Goal: Information Seeking & Learning: Find specific fact

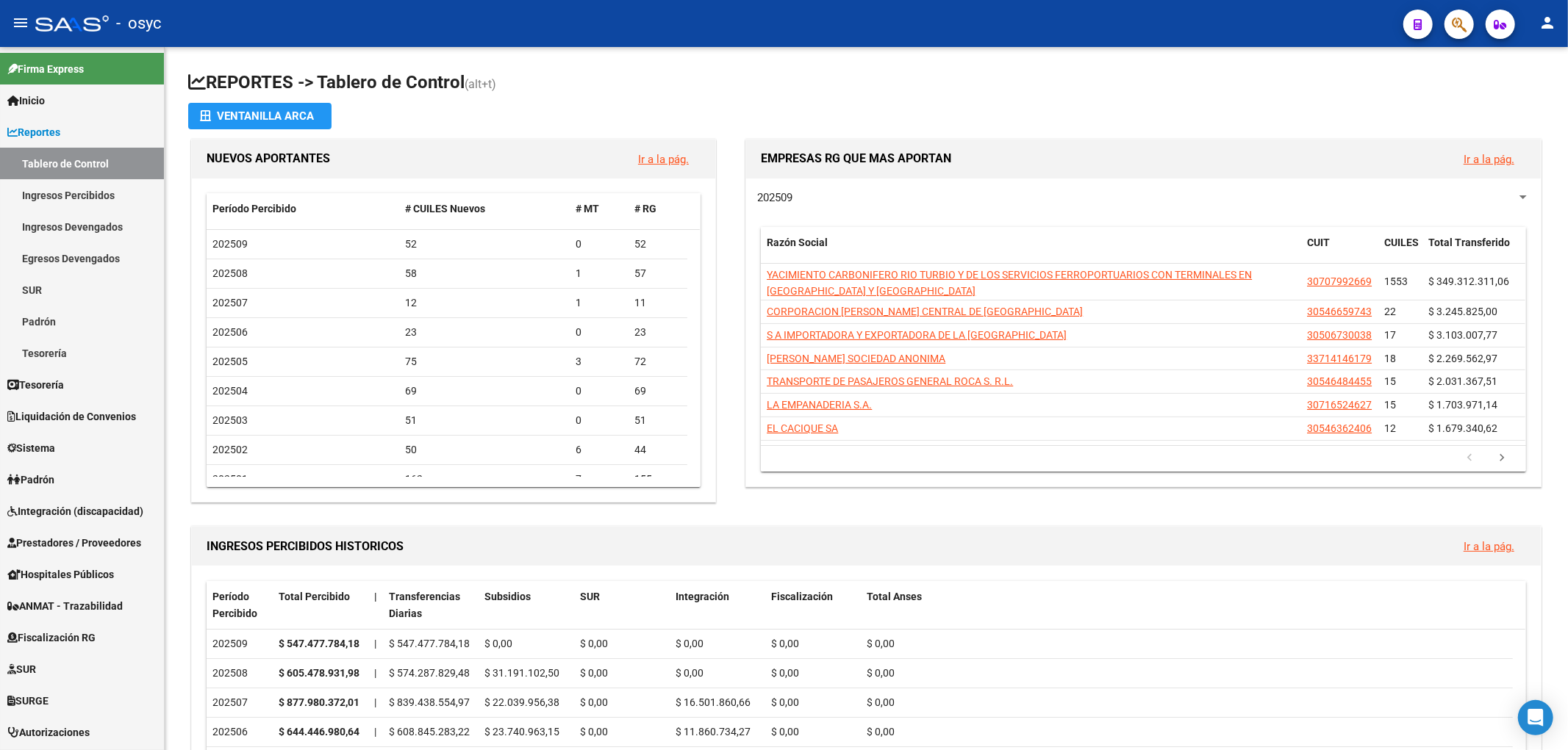
click at [1434, 23] on div at bounding box center [1453, 24] width 41 height 30
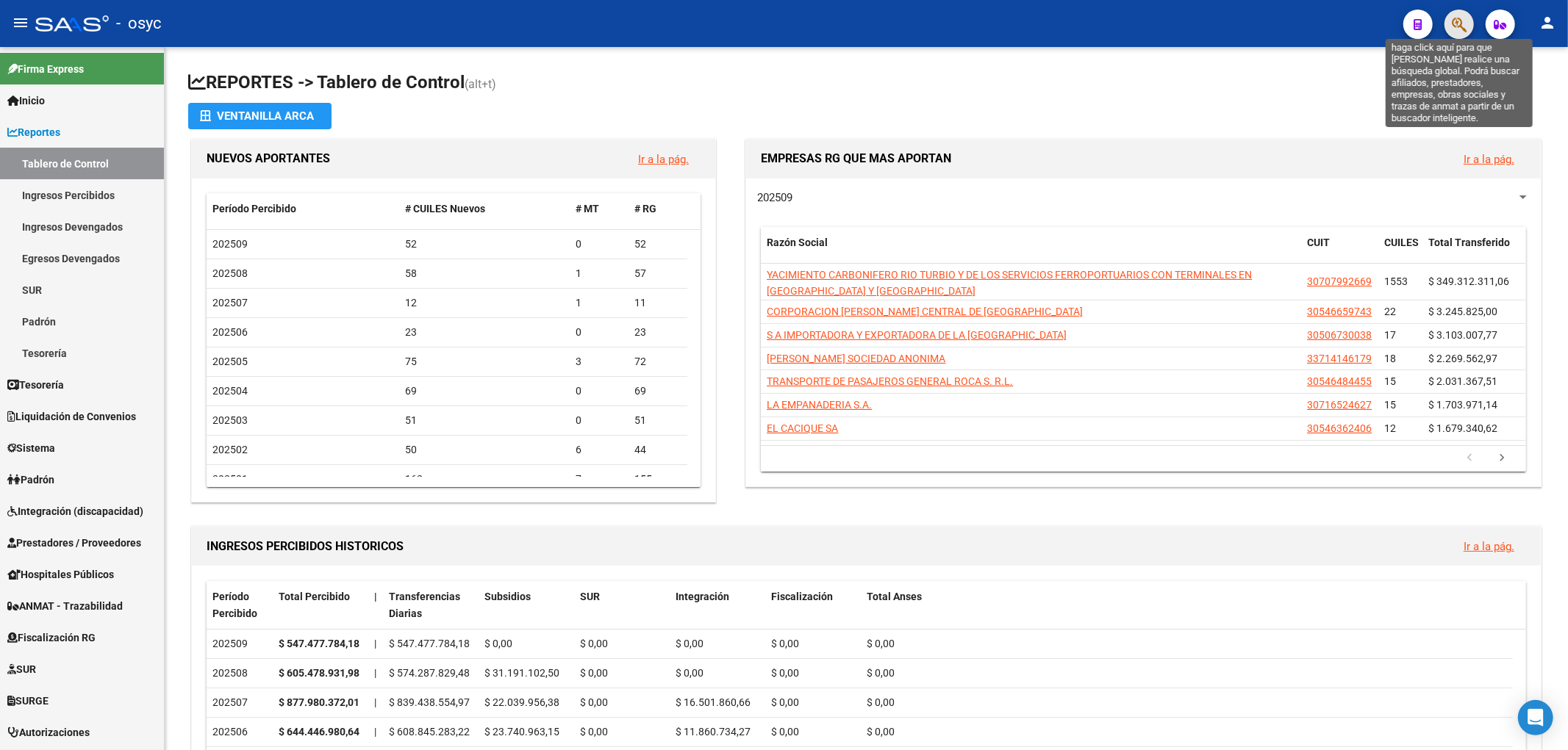
click at [1461, 28] on icon "button" at bounding box center [1459, 25] width 15 height 17
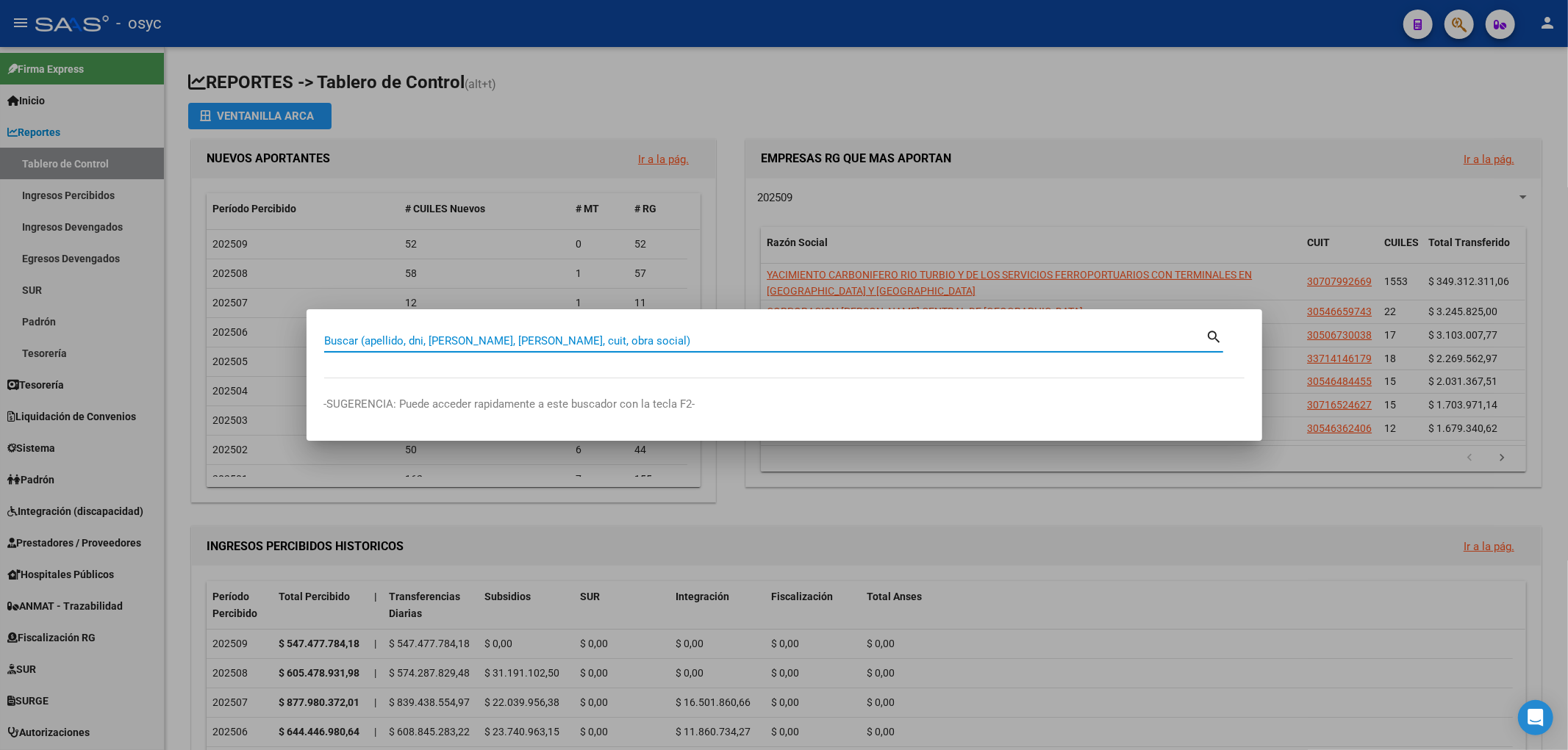
paste input "28175098"
type input "28175098"
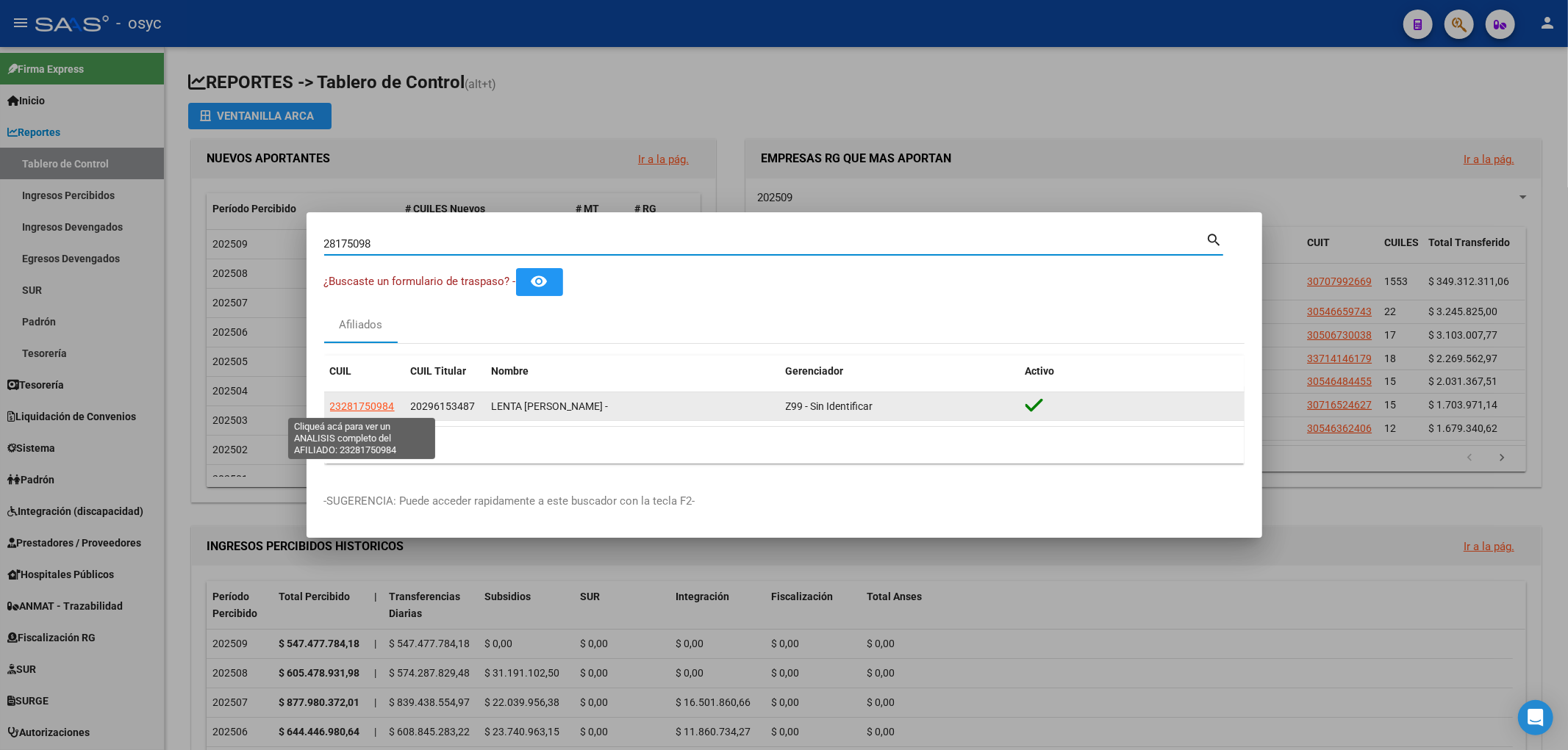
click at [364, 407] on span "23281750984" at bounding box center [362, 406] width 64 height 12
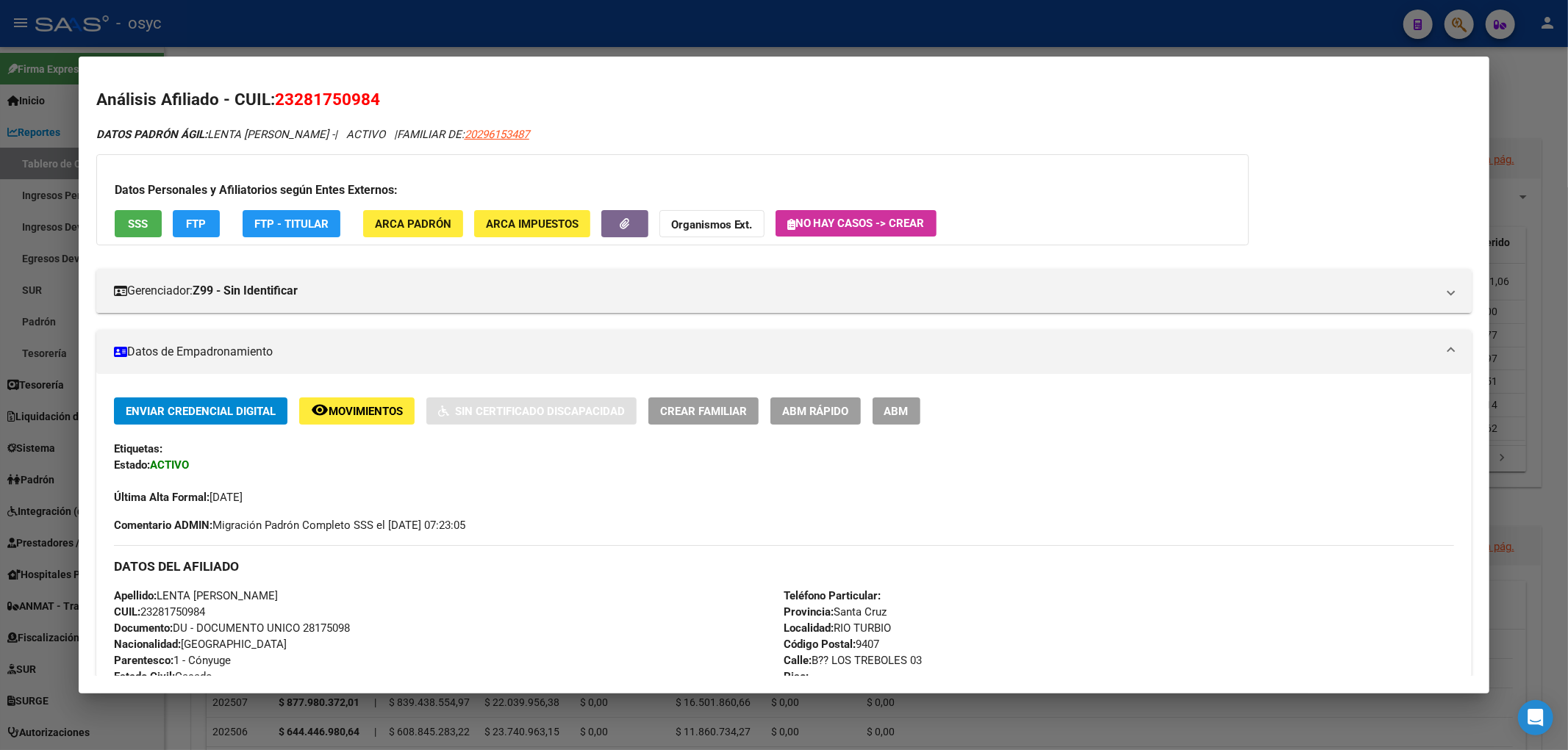
click at [207, 225] on button "FTP" at bounding box center [196, 224] width 47 height 28
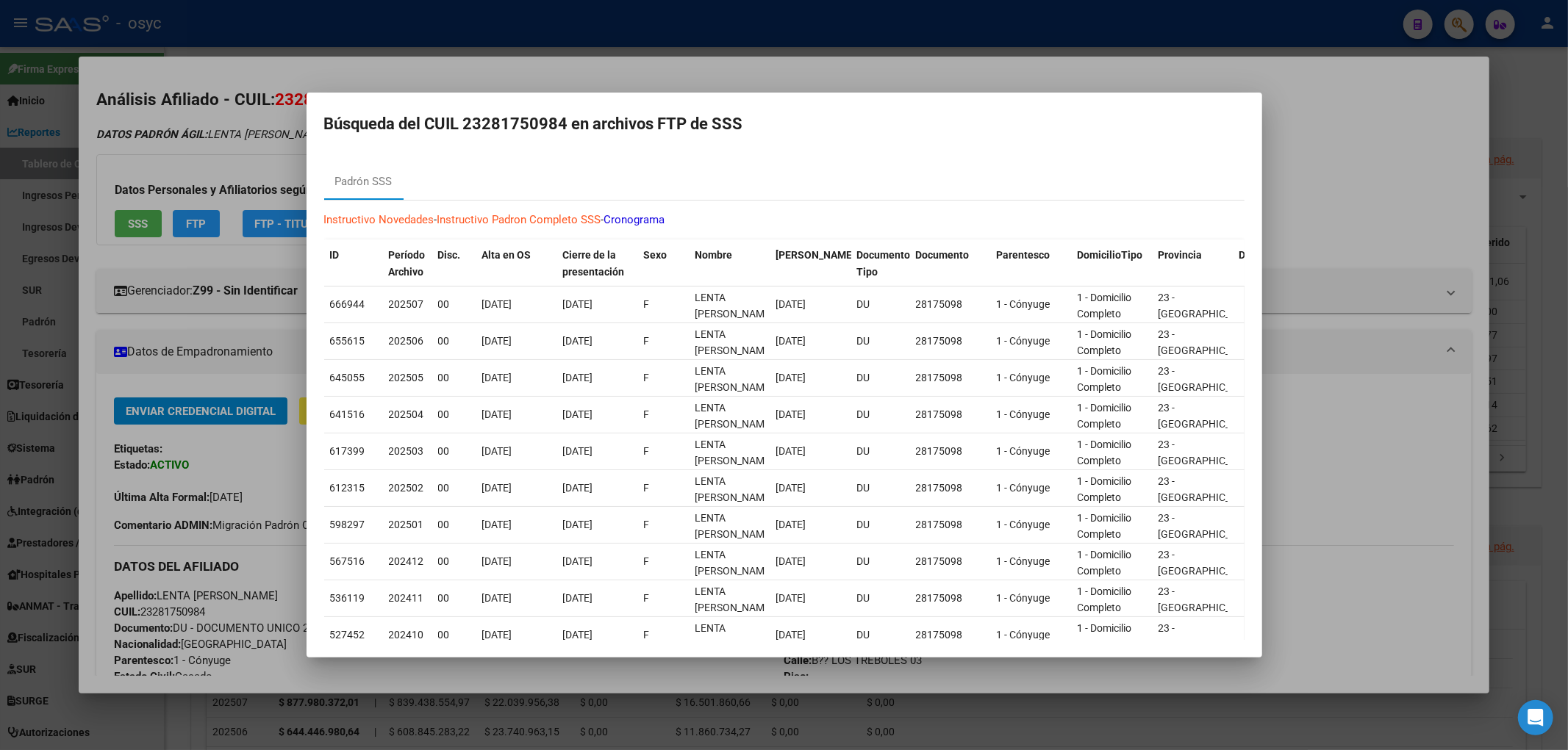
drag, startPoint x: 1240, startPoint y: 56, endPoint x: 1393, endPoint y: 42, distance: 153.6
click at [1249, 60] on div at bounding box center [784, 375] width 1568 height 750
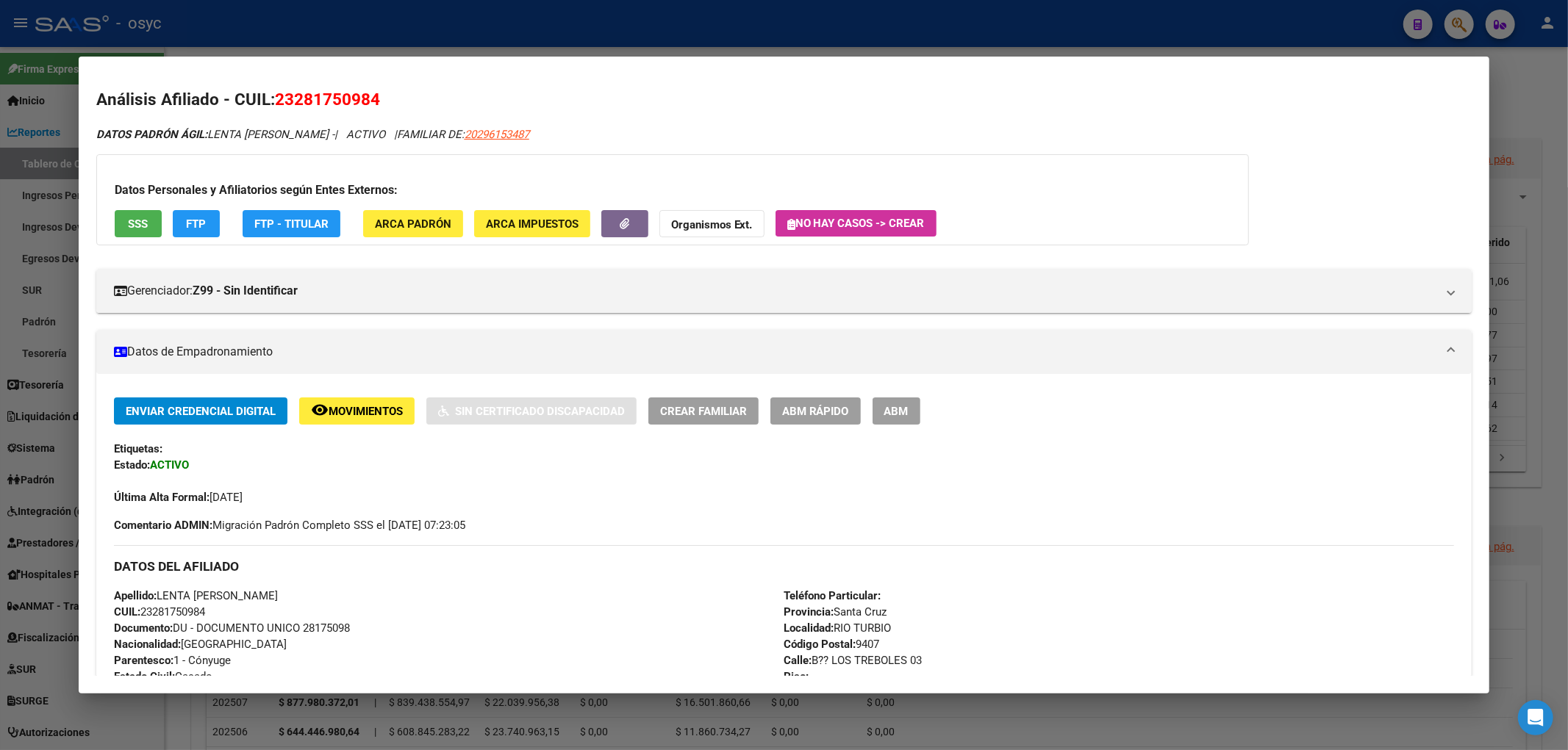
click at [1449, 22] on div at bounding box center [784, 375] width 1568 height 750
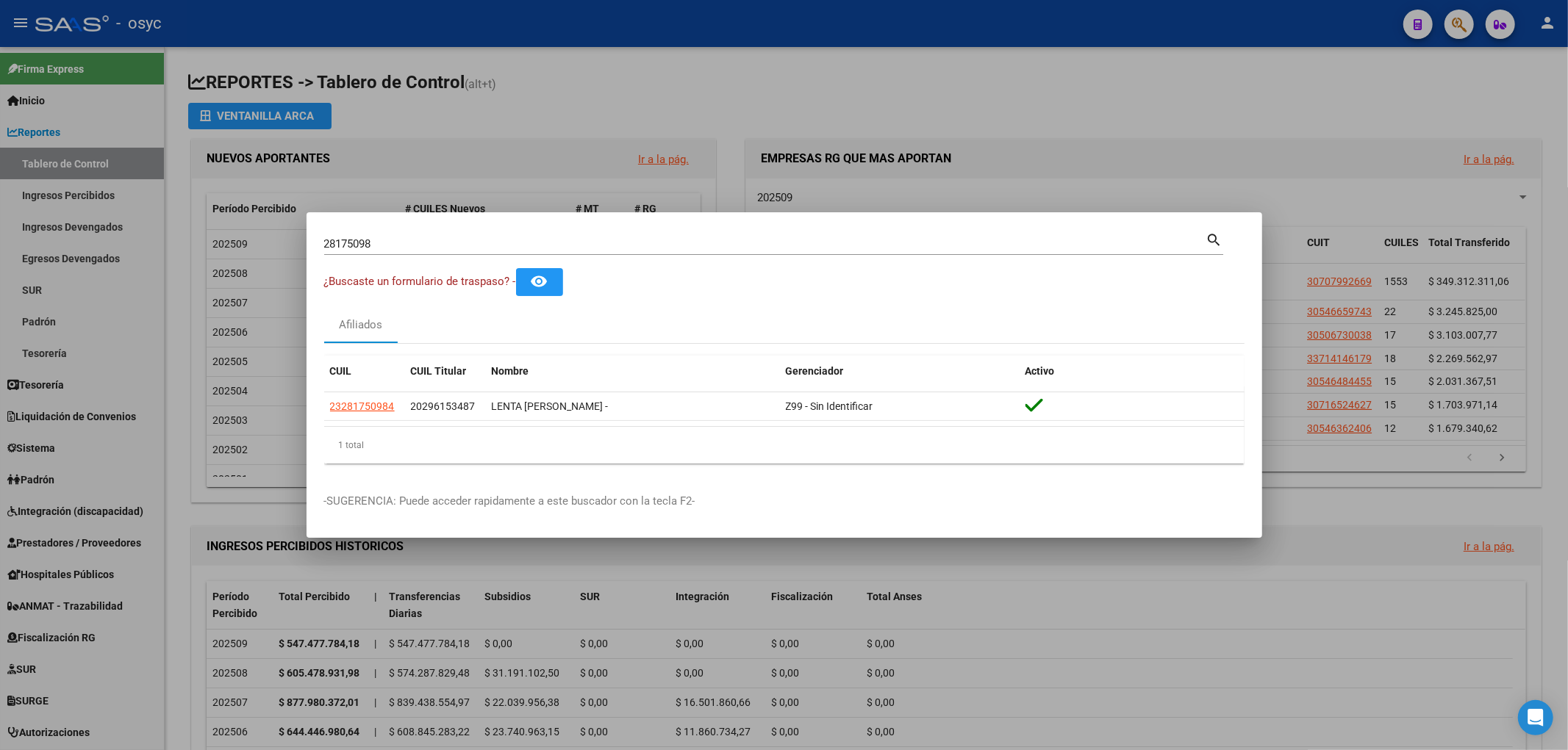
click at [1464, 20] on div at bounding box center [784, 375] width 1568 height 750
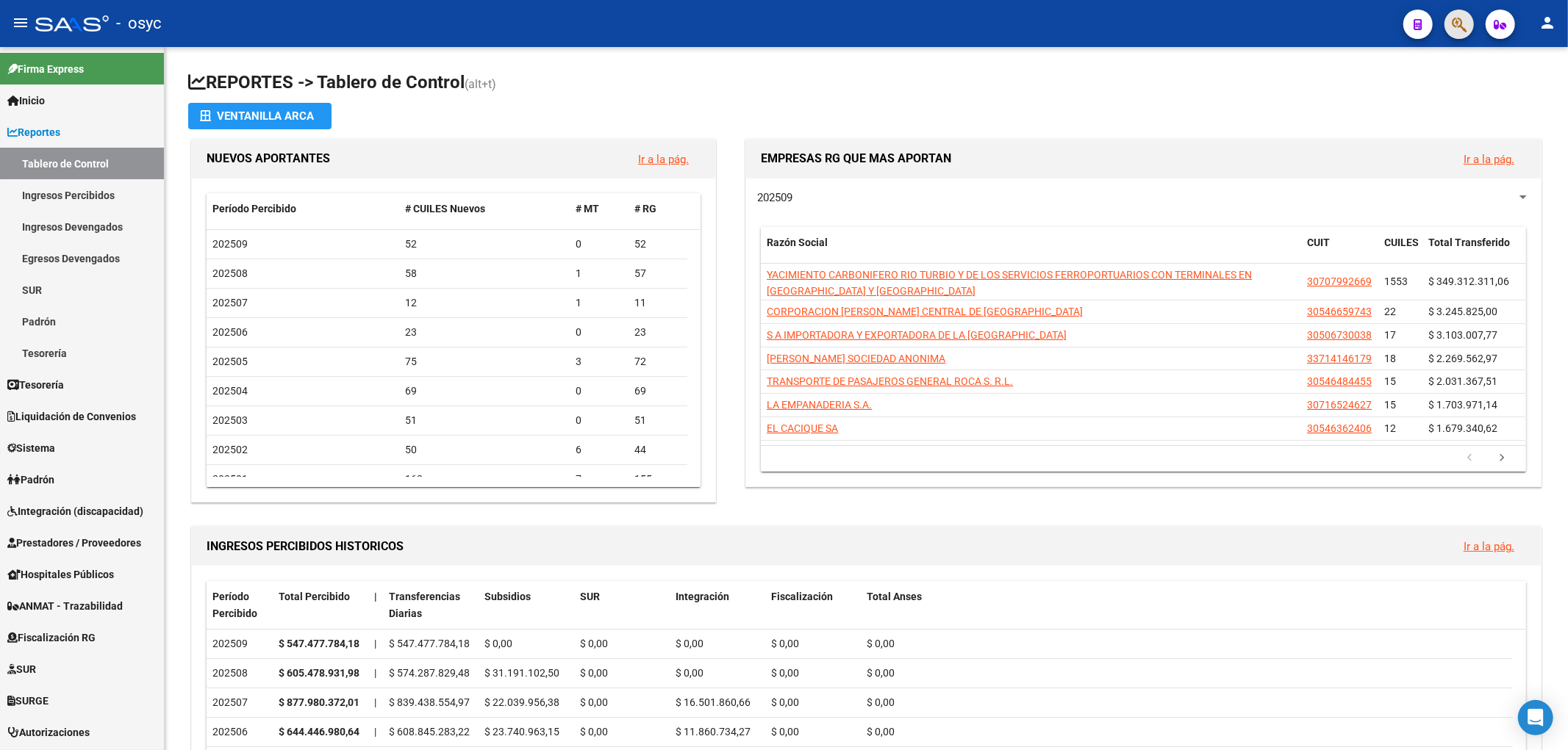
click at [1445, 30] on button "button" at bounding box center [1459, 24] width 29 height 29
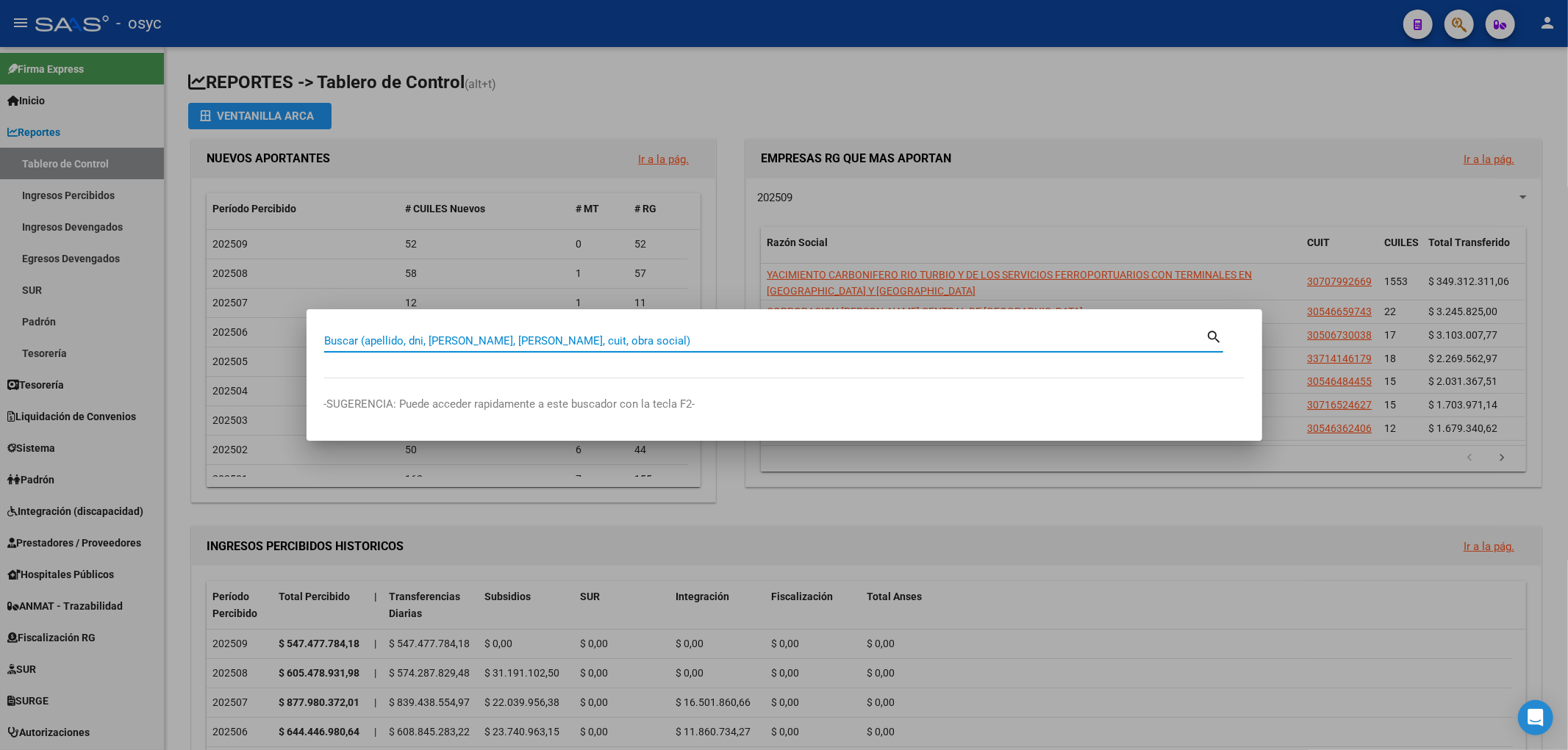
click at [731, 336] on input "Buscar (apellido, dni, [PERSON_NAME], [PERSON_NAME], cuit, obra social)" at bounding box center [765, 340] width 882 height 13
type input "53328604"
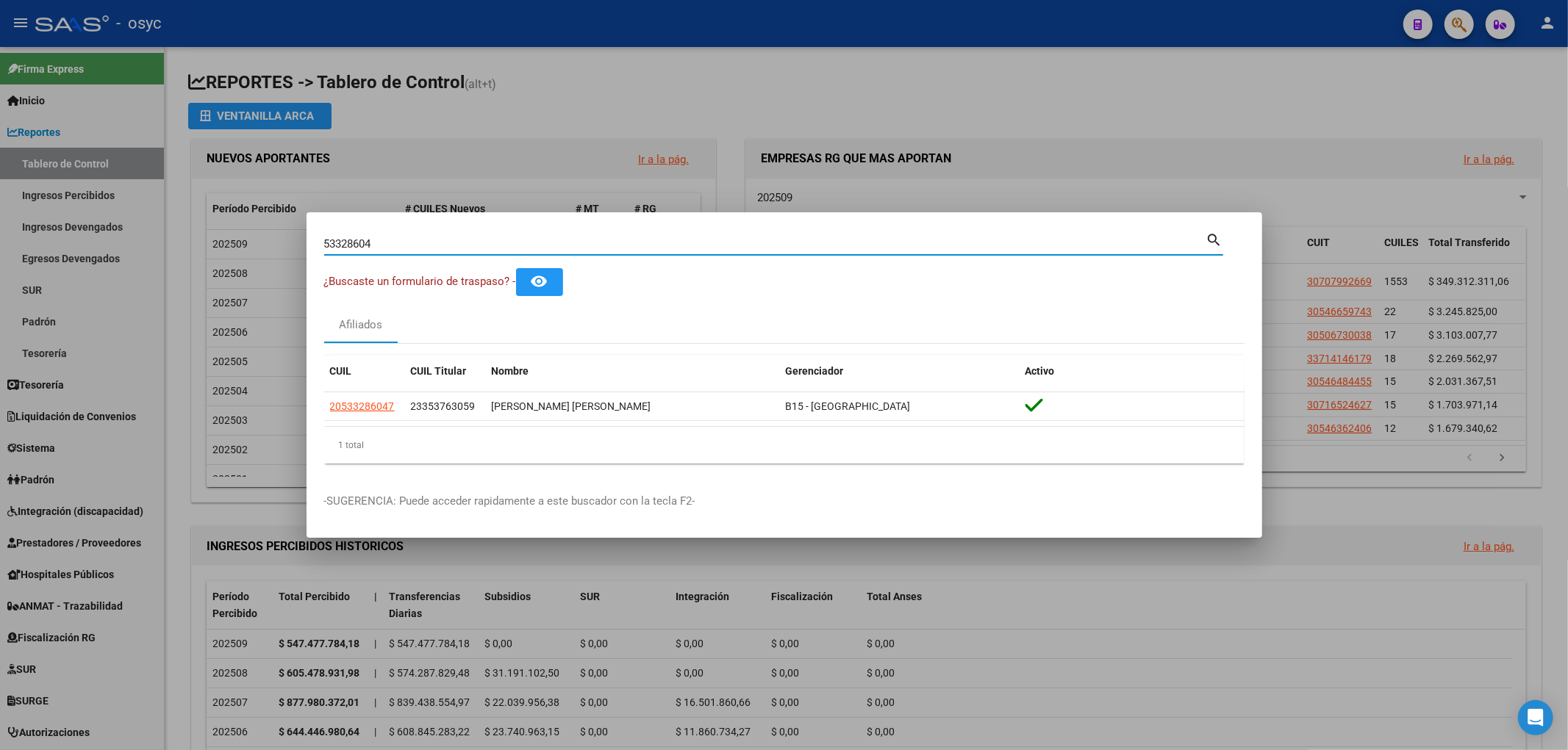
drag, startPoint x: 405, startPoint y: 243, endPoint x: 0, endPoint y: 196, distance: 407.7
click at [0, 200] on div "53328604 Buscar (apellido, dni, cuil, nro traspaso, cuit, obra social) search ¿…" at bounding box center [784, 375] width 1568 height 750
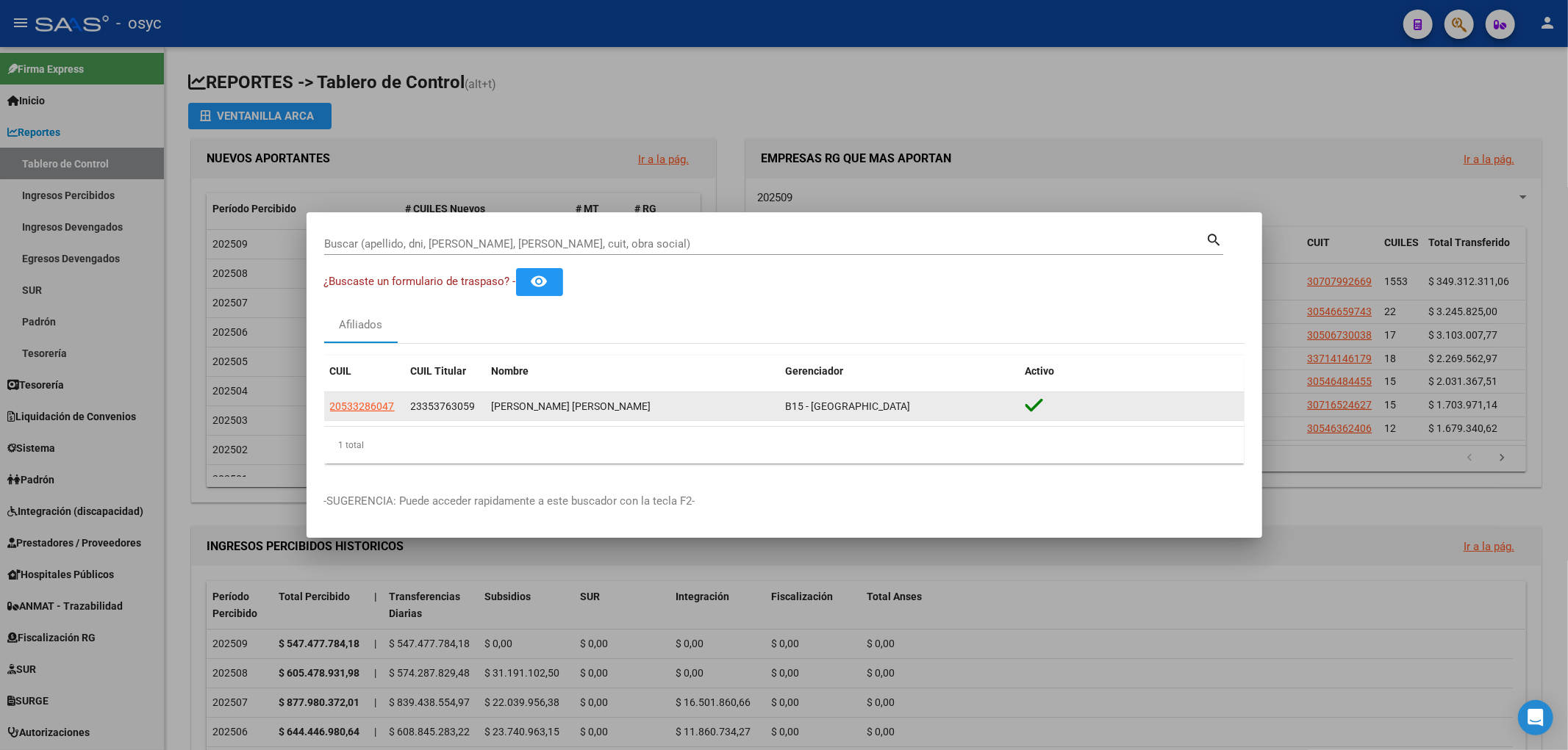
drag, startPoint x: 410, startPoint y: 402, endPoint x: 476, endPoint y: 407, distance: 66.2
click at [476, 407] on div "23353763059" at bounding box center [445, 407] width 69 height 17
copy span "23353763059"
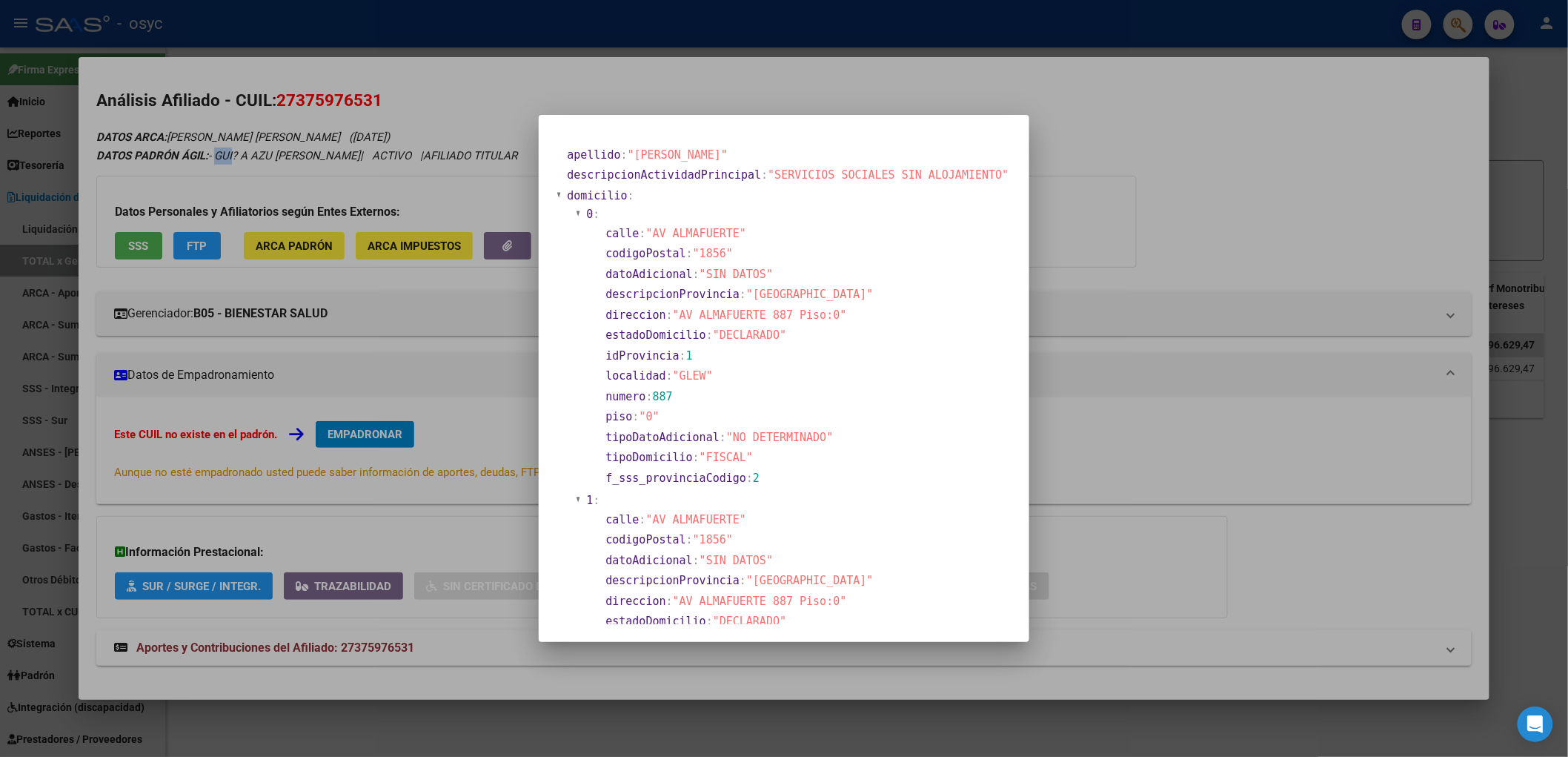
scroll to position [164, 0]
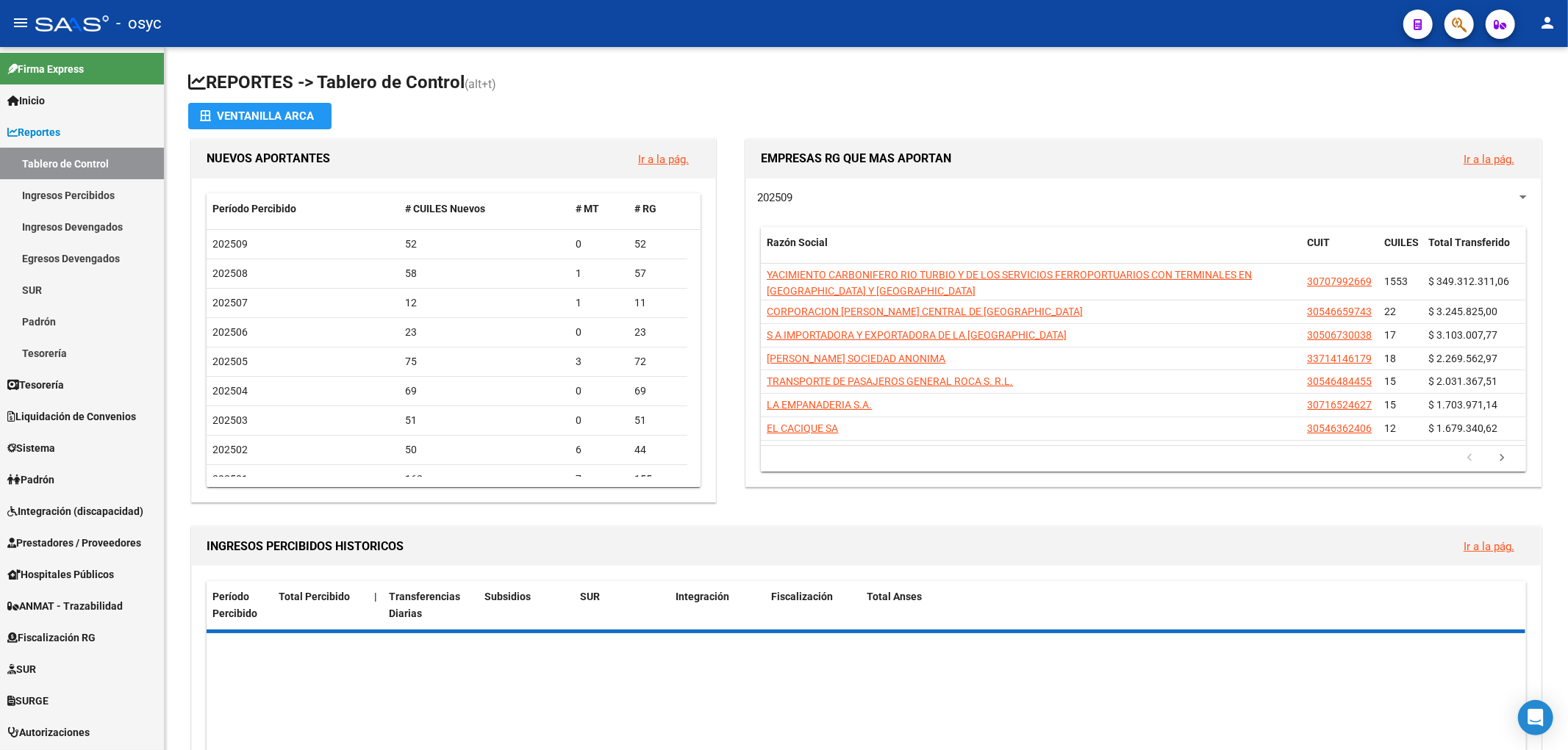
click at [1448, 6] on mat-toolbar "menu - osyc person" at bounding box center [784, 23] width 1568 height 47
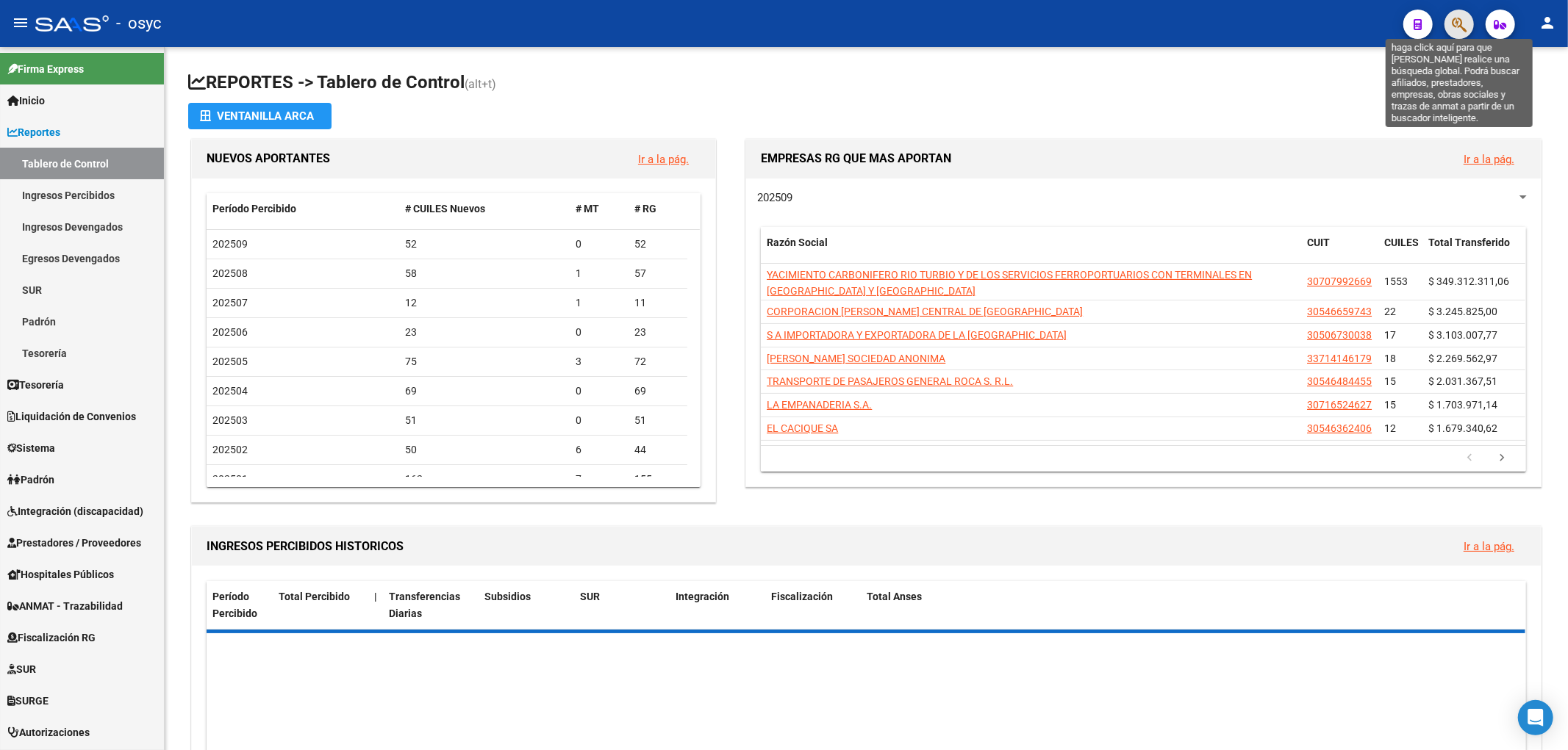
click at [1452, 19] on icon "button" at bounding box center [1459, 25] width 15 height 17
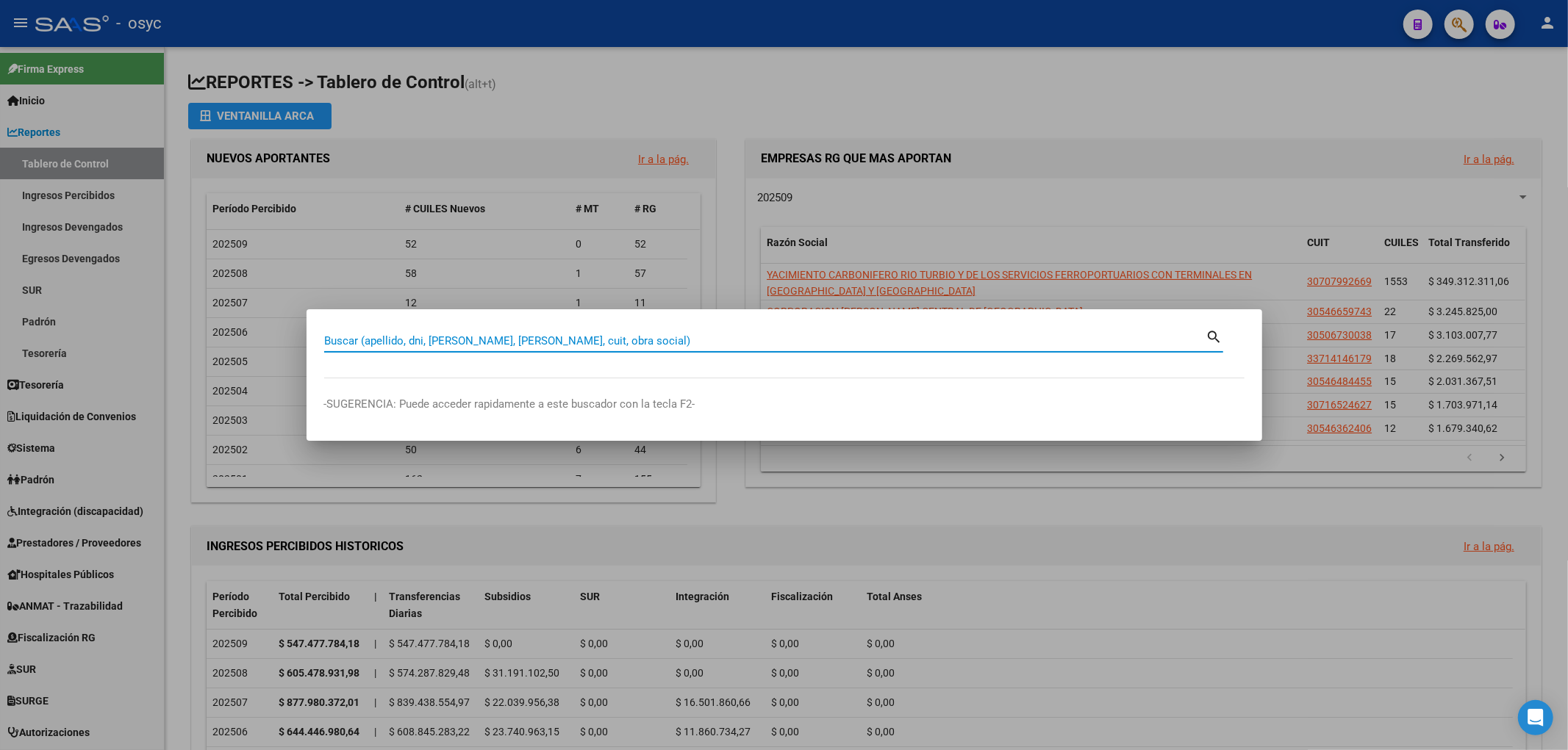
paste input "23353763059"
type input "23353763059"
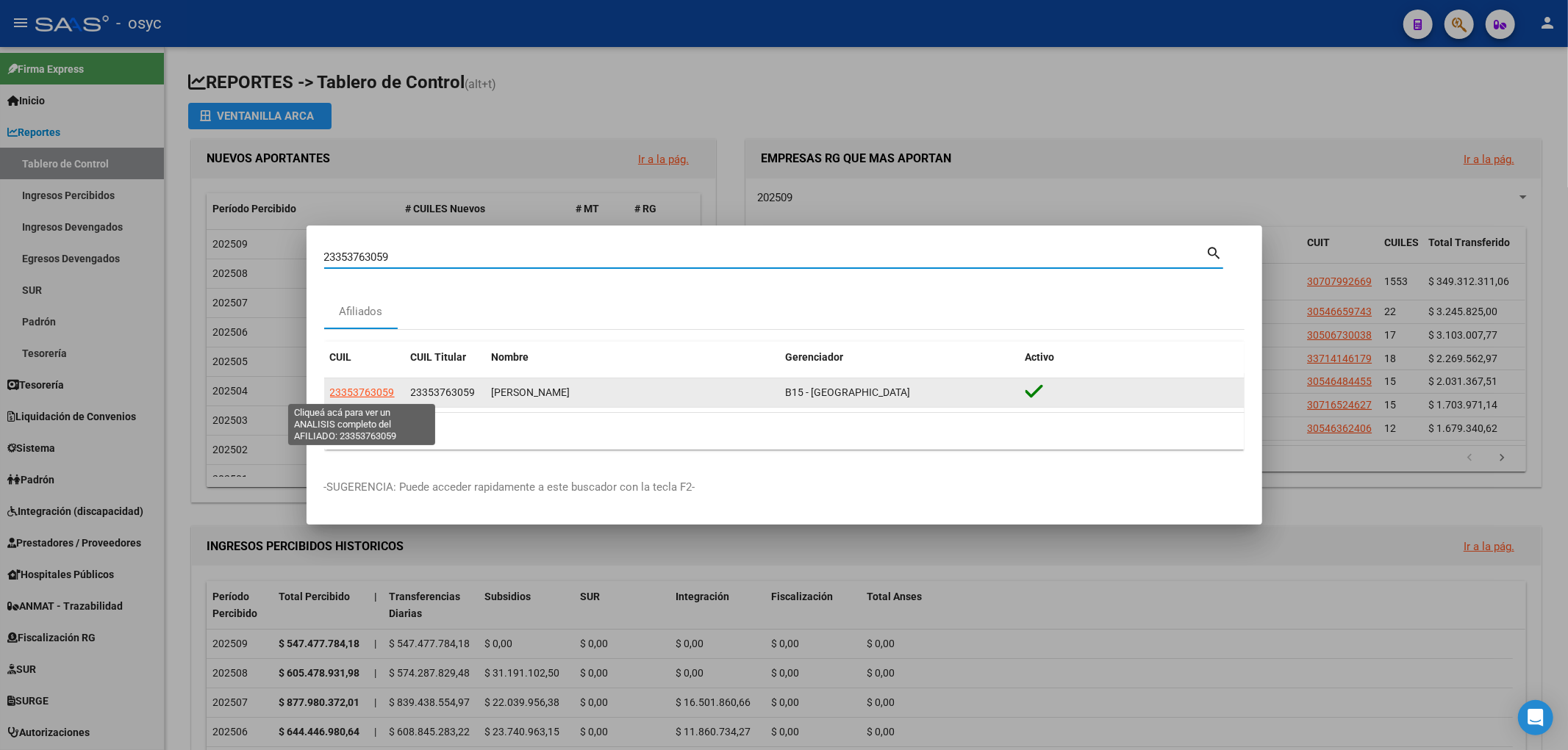
click at [350, 392] on span "23353763059" at bounding box center [362, 392] width 64 height 12
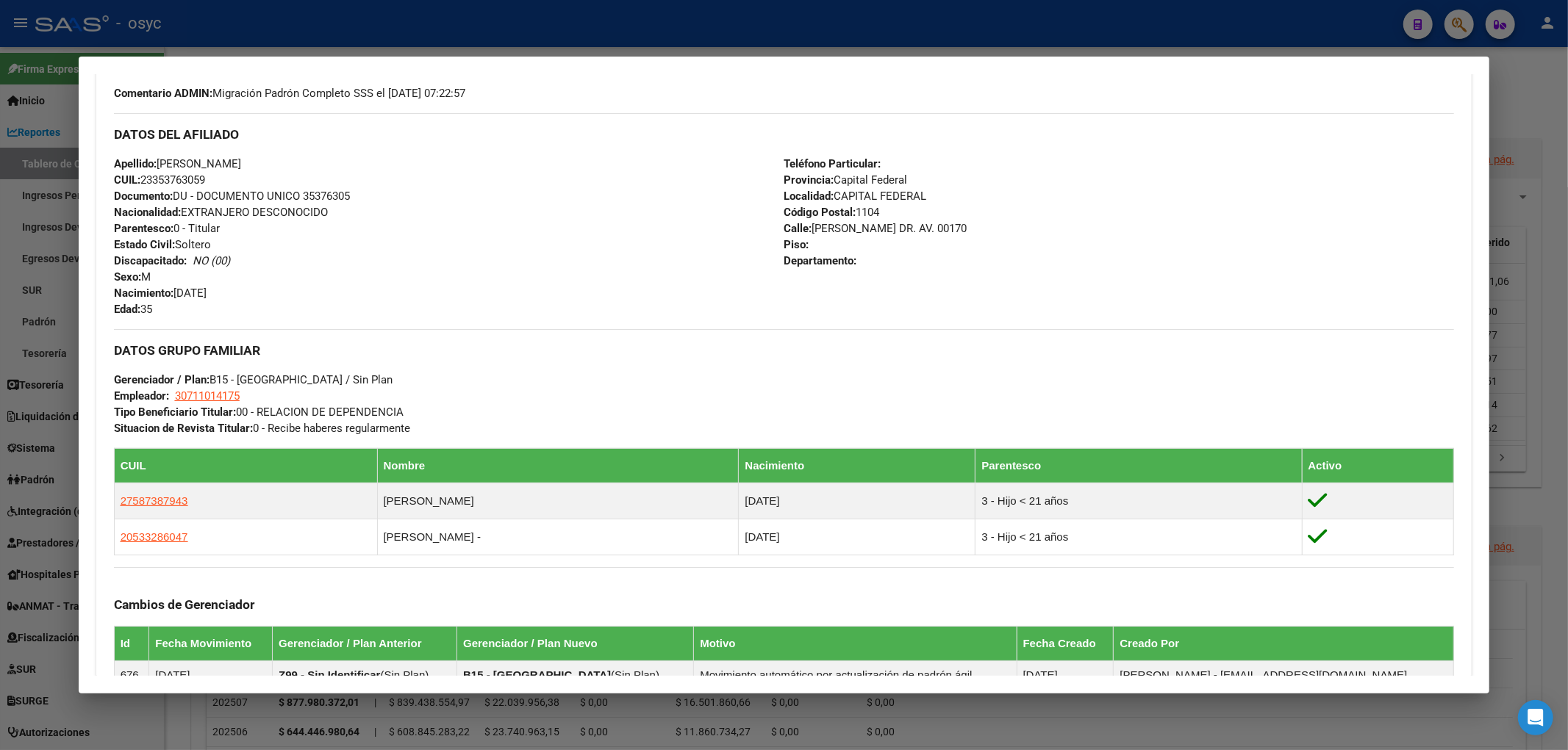
scroll to position [366, 0]
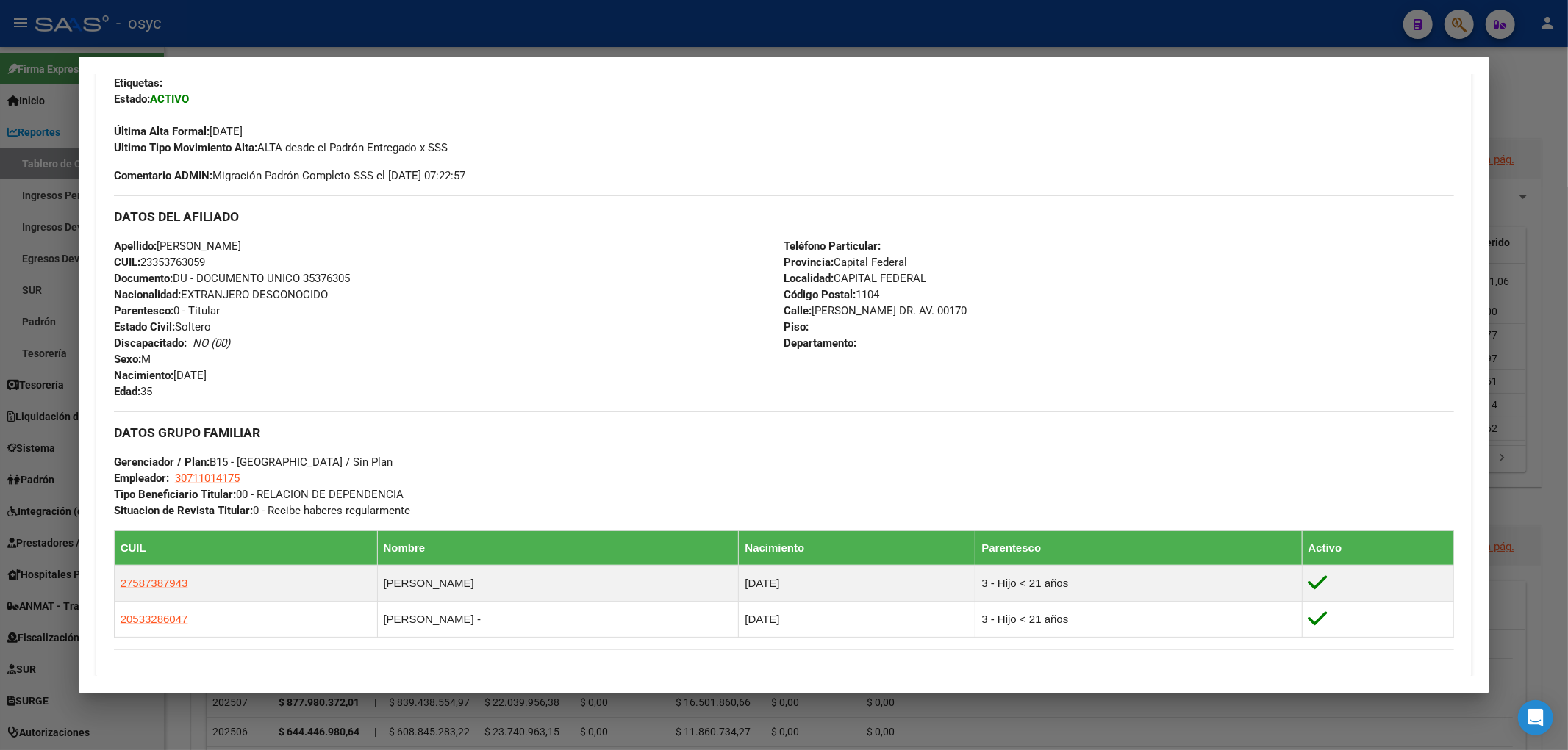
click at [479, 277] on div "Apellido: DIAZ JULIO ALBERTO CUIL: 23353763059 Documento: DU - DOCUMENTO UNICO …" at bounding box center [449, 319] width 670 height 162
click at [395, 260] on div "Apellido: DIAZ JULIO ALBERTO CUIL: 23353763059 Documento: DU - DOCUMENTO UNICO …" at bounding box center [449, 319] width 670 height 162
click at [267, 295] on span "Nacionalidad: EXTRANJERO DESCONOCIDO" at bounding box center [221, 294] width 214 height 13
drag, startPoint x: 186, startPoint y: 294, endPoint x: 331, endPoint y: 295, distance: 145.0
click at [331, 295] on div "Apellido: DIAZ JULIO ALBERTO CUIL: 23353763059 Documento: DU - DOCUMENTO UNICO …" at bounding box center [449, 319] width 670 height 162
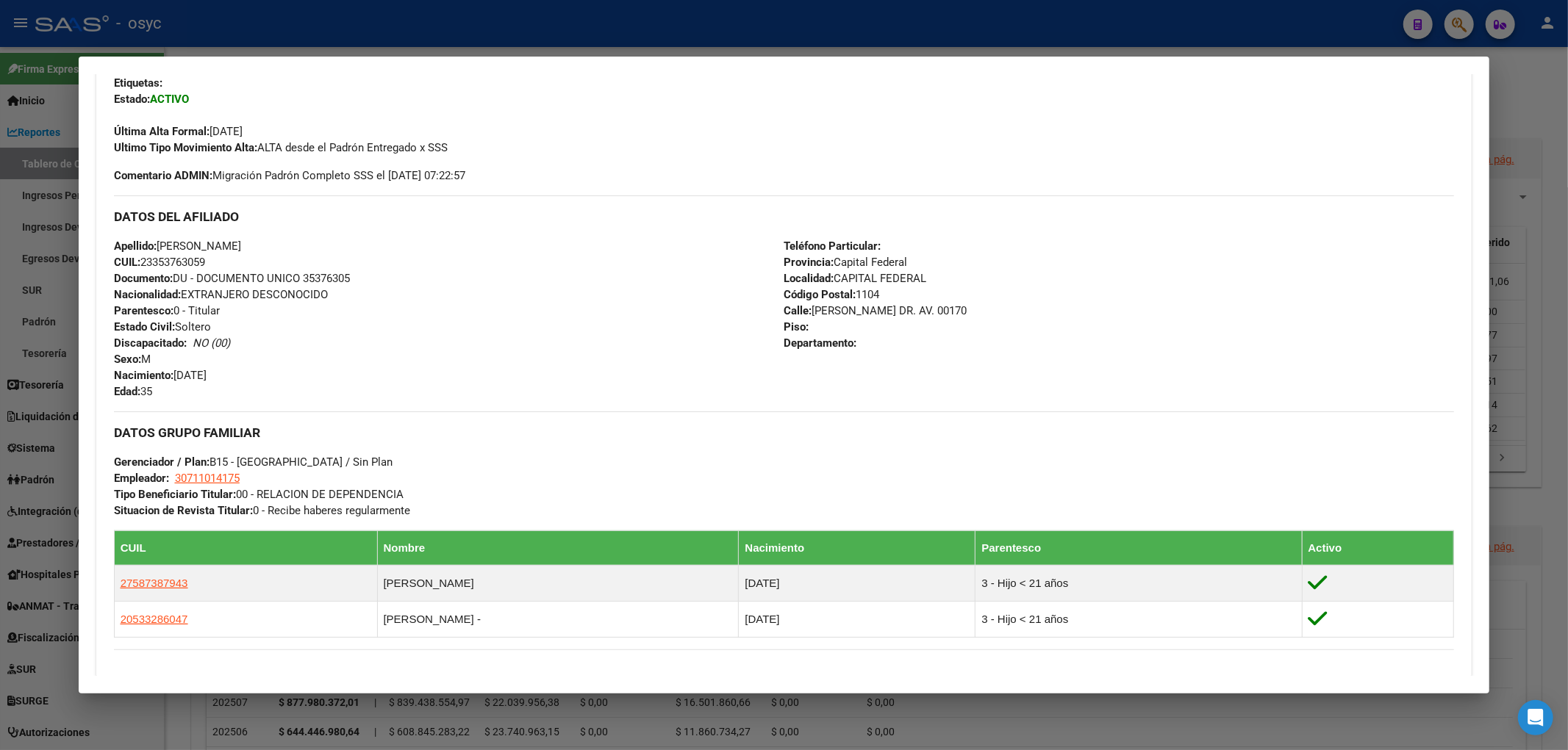
click at [333, 290] on div "Apellido: DIAZ JULIO ALBERTO CUIL: 23353763059 Documento: DU - DOCUMENTO UNICO …" at bounding box center [449, 319] width 670 height 162
drag, startPoint x: 332, startPoint y: 293, endPoint x: 188, endPoint y: 293, distance: 144.0
click at [188, 293] on div "Apellido: DIAZ JULIO ALBERTO CUIL: 23353763059 Documento: DU - DOCUMENTO UNICO …" at bounding box center [449, 319] width 670 height 162
click at [341, 291] on div "Apellido: DIAZ JULIO ALBERTO CUIL: 23353763059 Documento: DU - DOCUMENTO UNICO …" at bounding box center [449, 319] width 670 height 162
drag, startPoint x: 334, startPoint y: 294, endPoint x: 185, endPoint y: 289, distance: 149.1
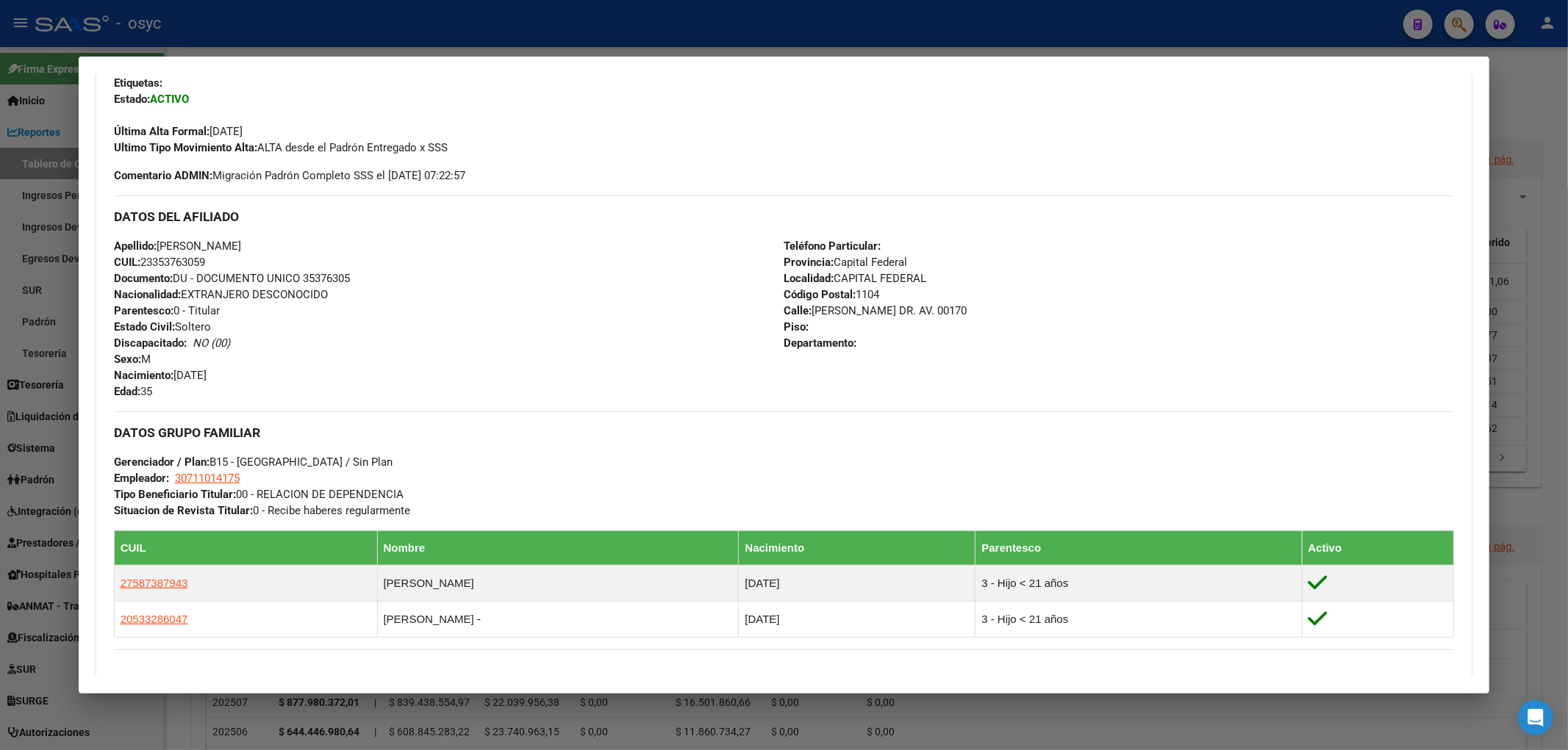
click at [185, 289] on div "Apellido: DIAZ JULIO ALBERTO CUIL: 23353763059 Documento: DU - DOCUMENTO UNICO …" at bounding box center [449, 319] width 670 height 162
click at [362, 276] on div "Apellido: DIAZ JULIO ALBERTO CUIL: 23353763059 Documento: DU - DOCUMENTO UNICO …" at bounding box center [449, 319] width 670 height 162
drag, startPoint x: 279, startPoint y: 296, endPoint x: 187, endPoint y: 295, distance: 92.0
click at [187, 295] on div "Apellido: DIAZ JULIO ALBERTO CUIL: 23353763059 Documento: DU - DOCUMENTO UNICO …" at bounding box center [449, 319] width 670 height 162
click at [229, 291] on span "Nacionalidad: EXTRANJERO DESCONOCIDO" at bounding box center [221, 294] width 214 height 13
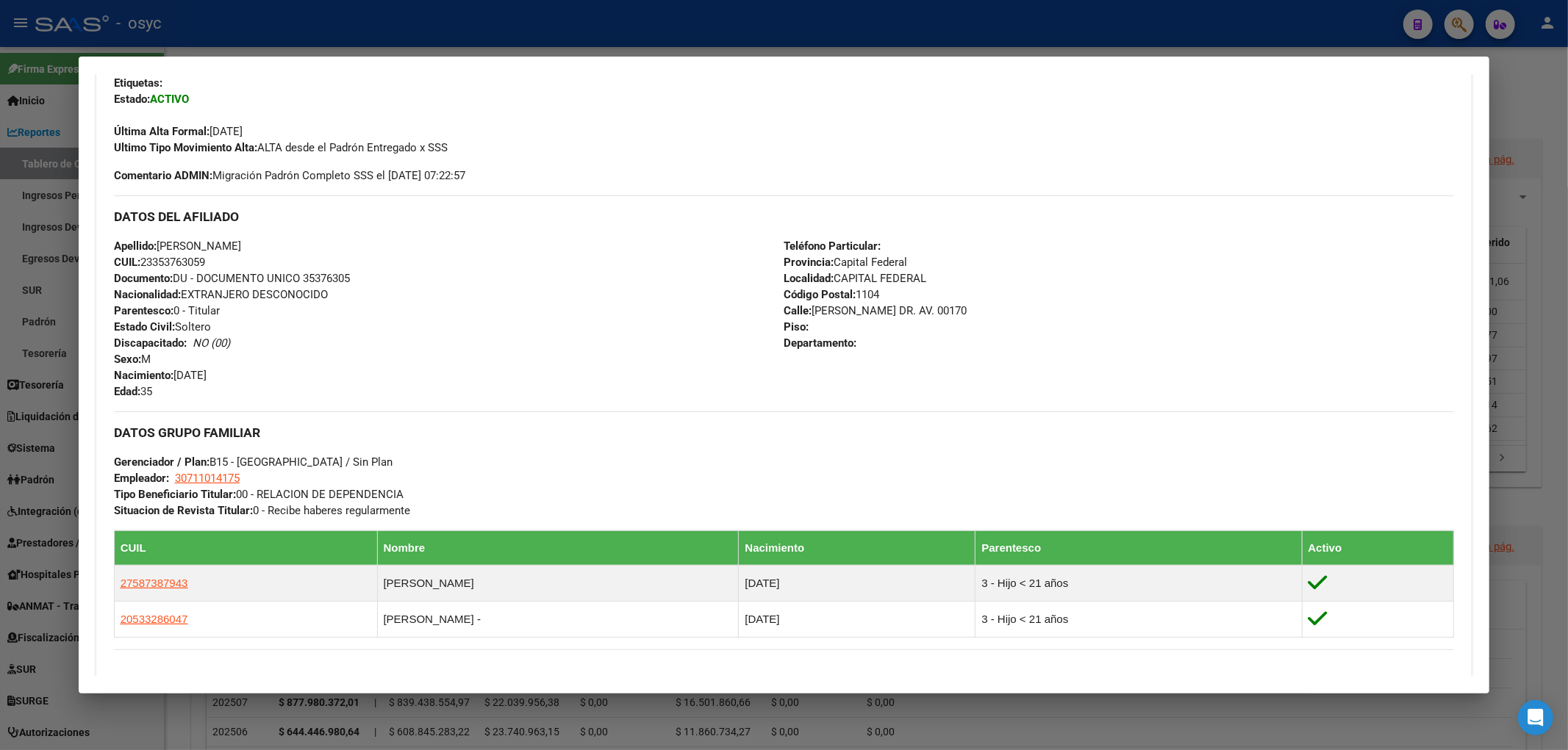
click at [421, 319] on div "Apellido: DIAZ JULIO ALBERTO CUIL: 23353763059 Documento: DU - DOCUMENTO UNICO …" at bounding box center [449, 319] width 670 height 162
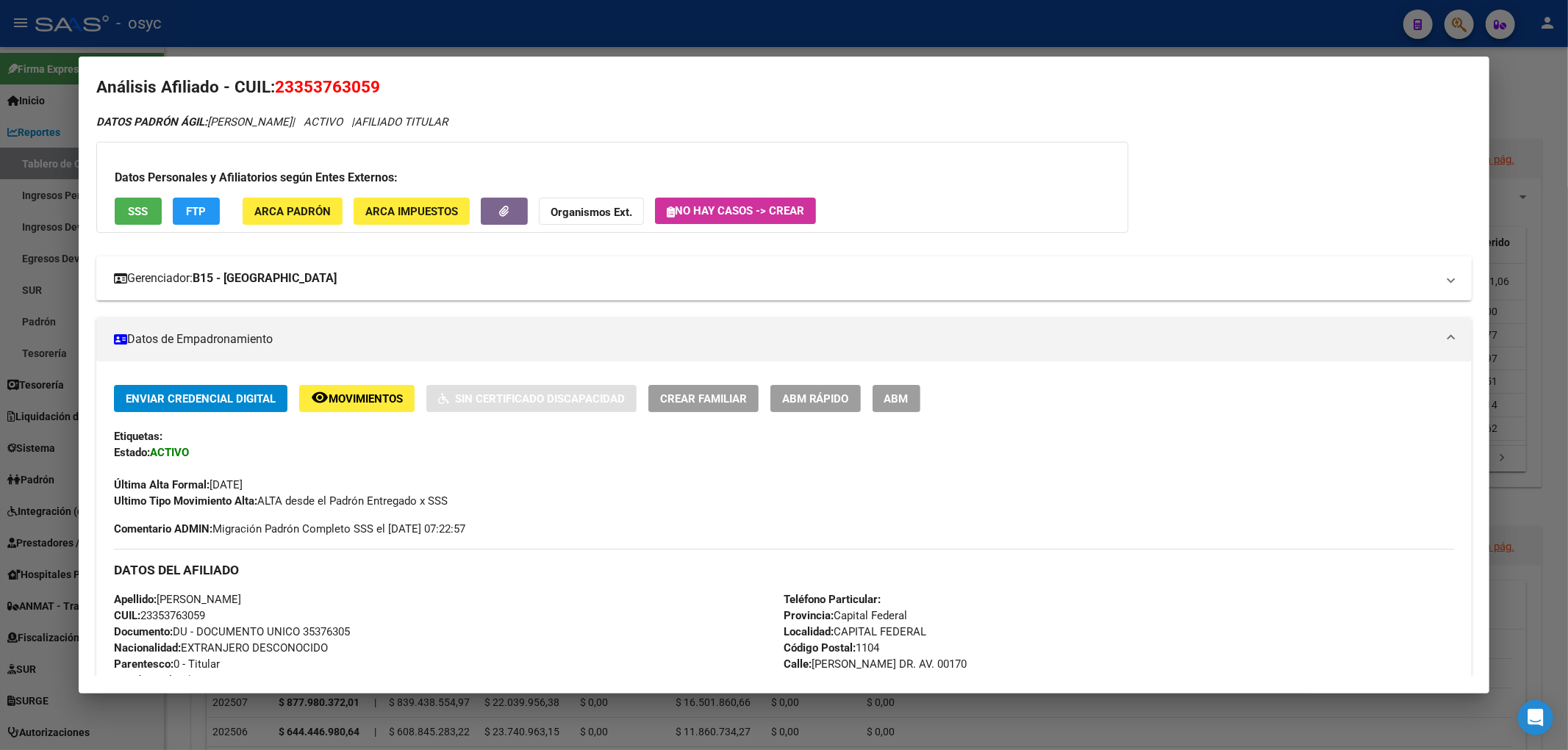
scroll to position [0, 0]
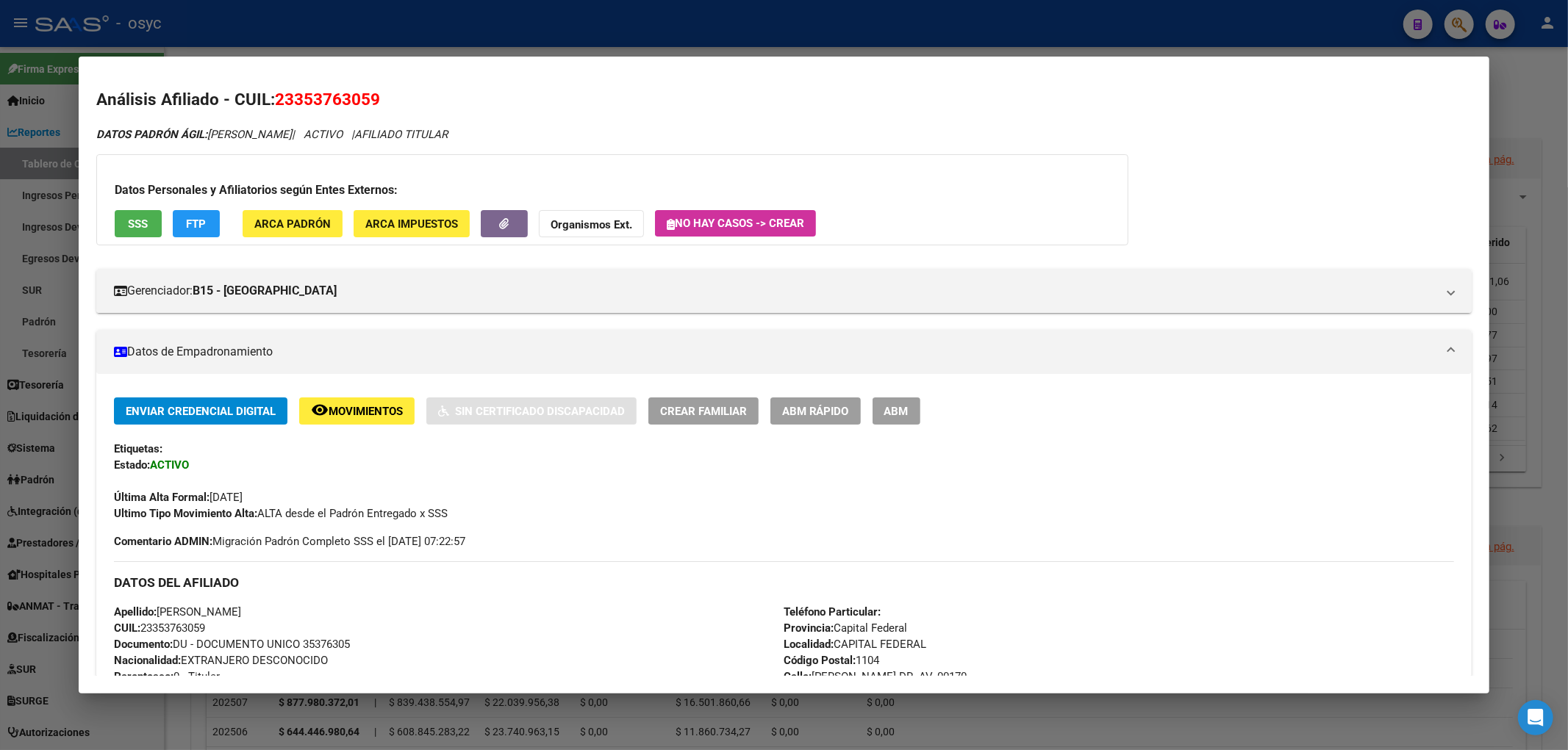
drag, startPoint x: 704, startPoint y: 68, endPoint x: 739, endPoint y: 67, distance: 35.0
click at [705, 68] on mat-dialog-container "Análisis Afiliado - CUIL: 23353763059 DATOS PADRÓN ÁGIL: DIAZ JULIO ALBERTO | A…" at bounding box center [784, 375] width 1411 height 638
drag, startPoint x: 1474, startPoint y: 29, endPoint x: 1459, endPoint y: 27, distance: 15.1
click at [1474, 29] on div at bounding box center [784, 375] width 1568 height 750
click at [1459, 27] on div at bounding box center [784, 375] width 1568 height 750
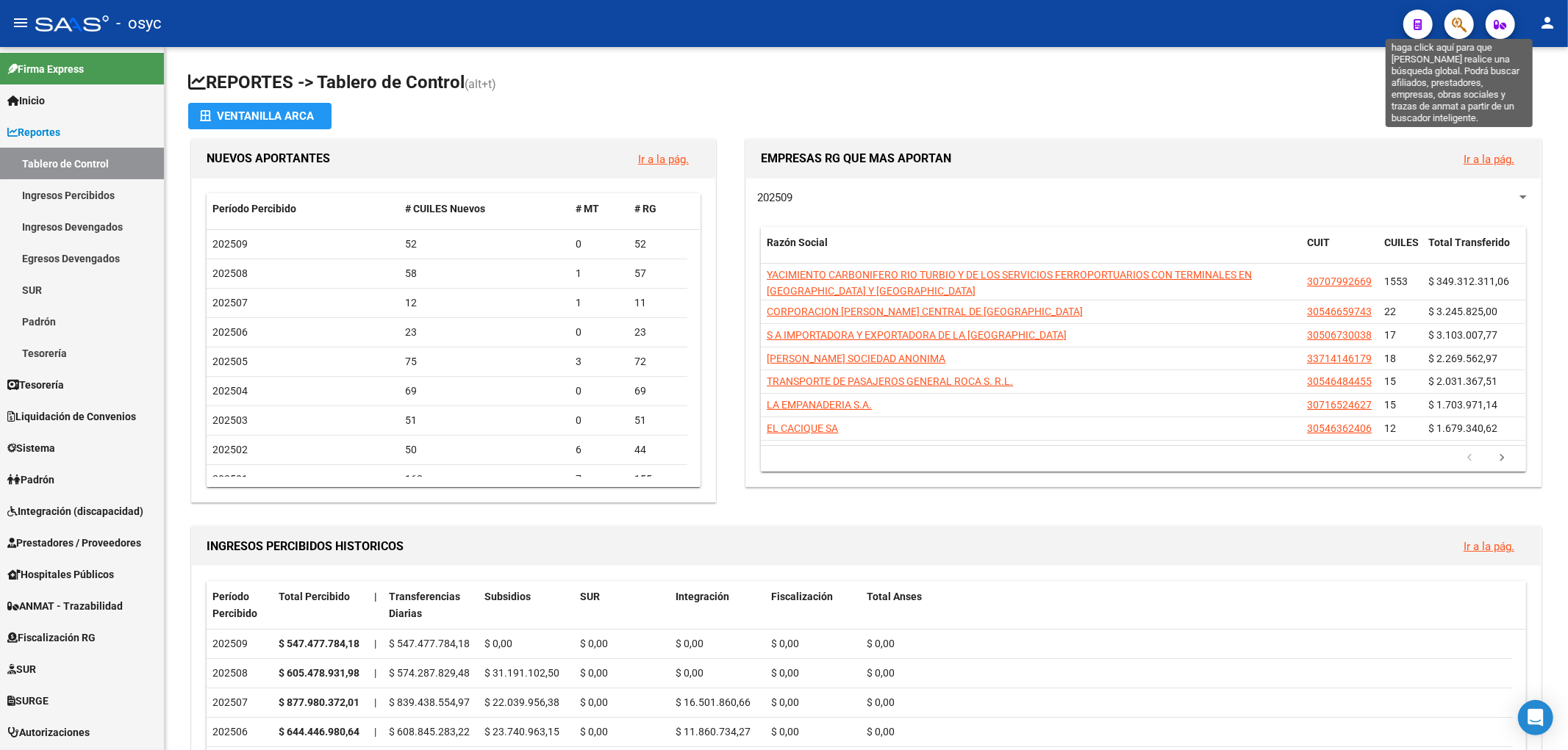
click at [1459, 27] on icon "button" at bounding box center [1459, 25] width 15 height 17
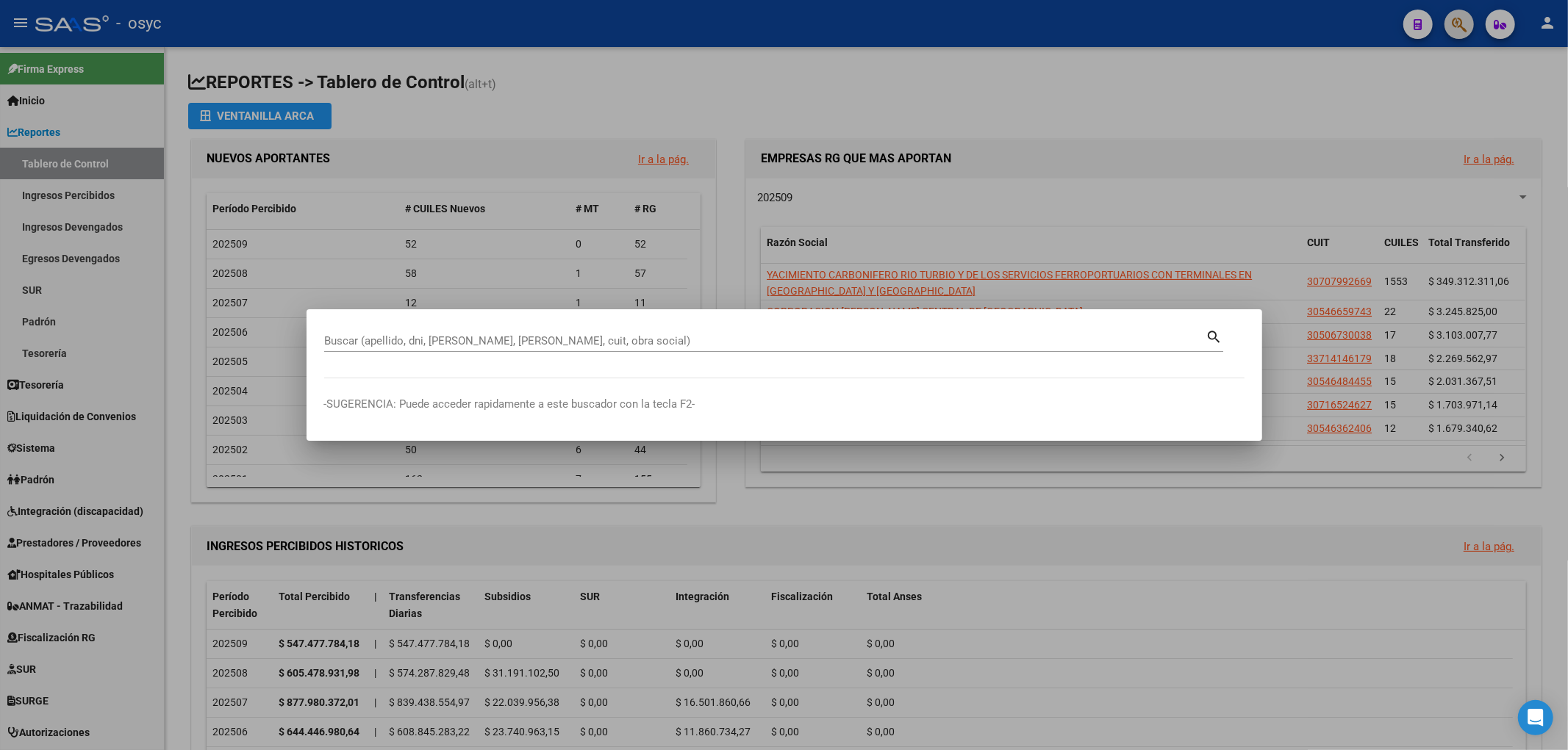
paste input "23353763059"
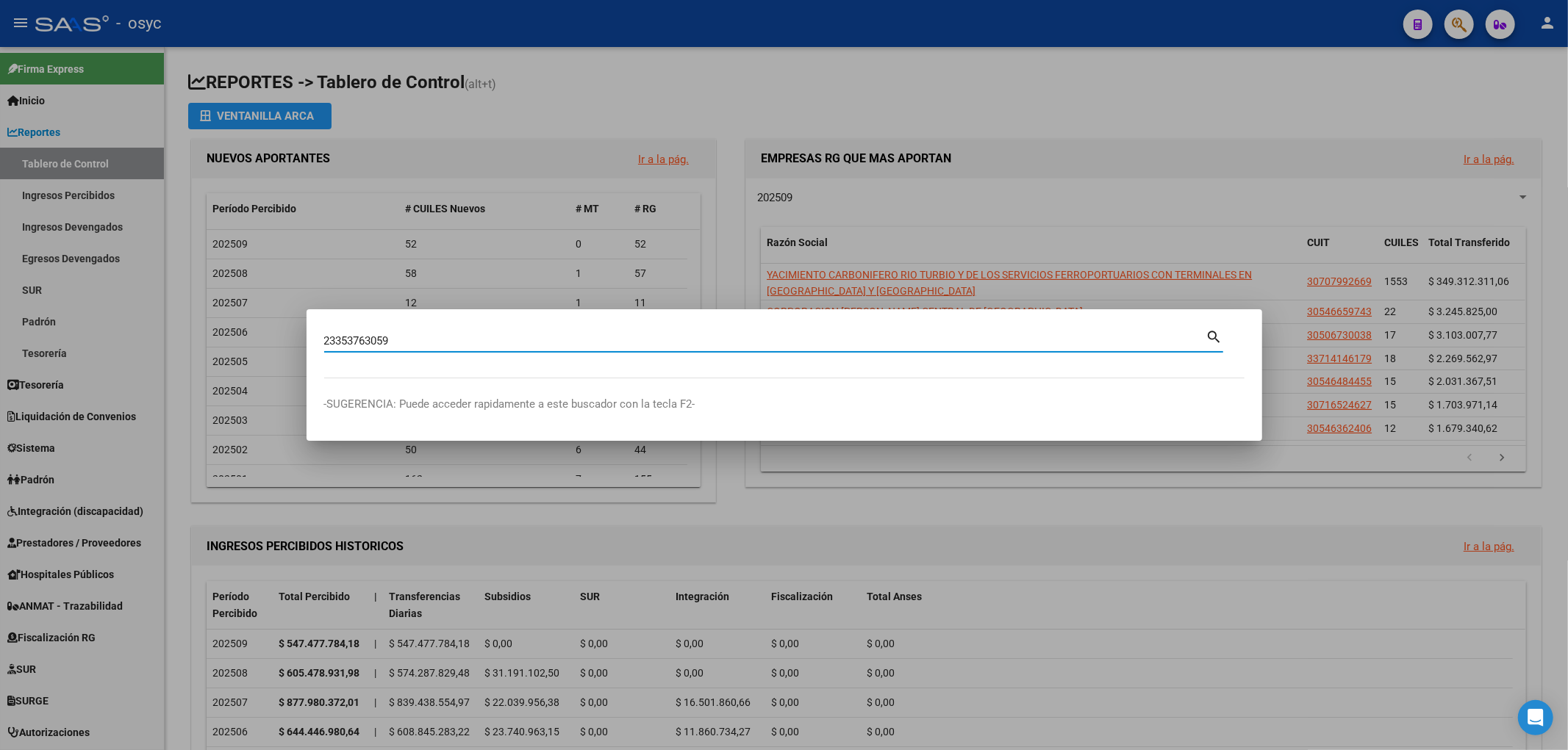
type input "23353763059"
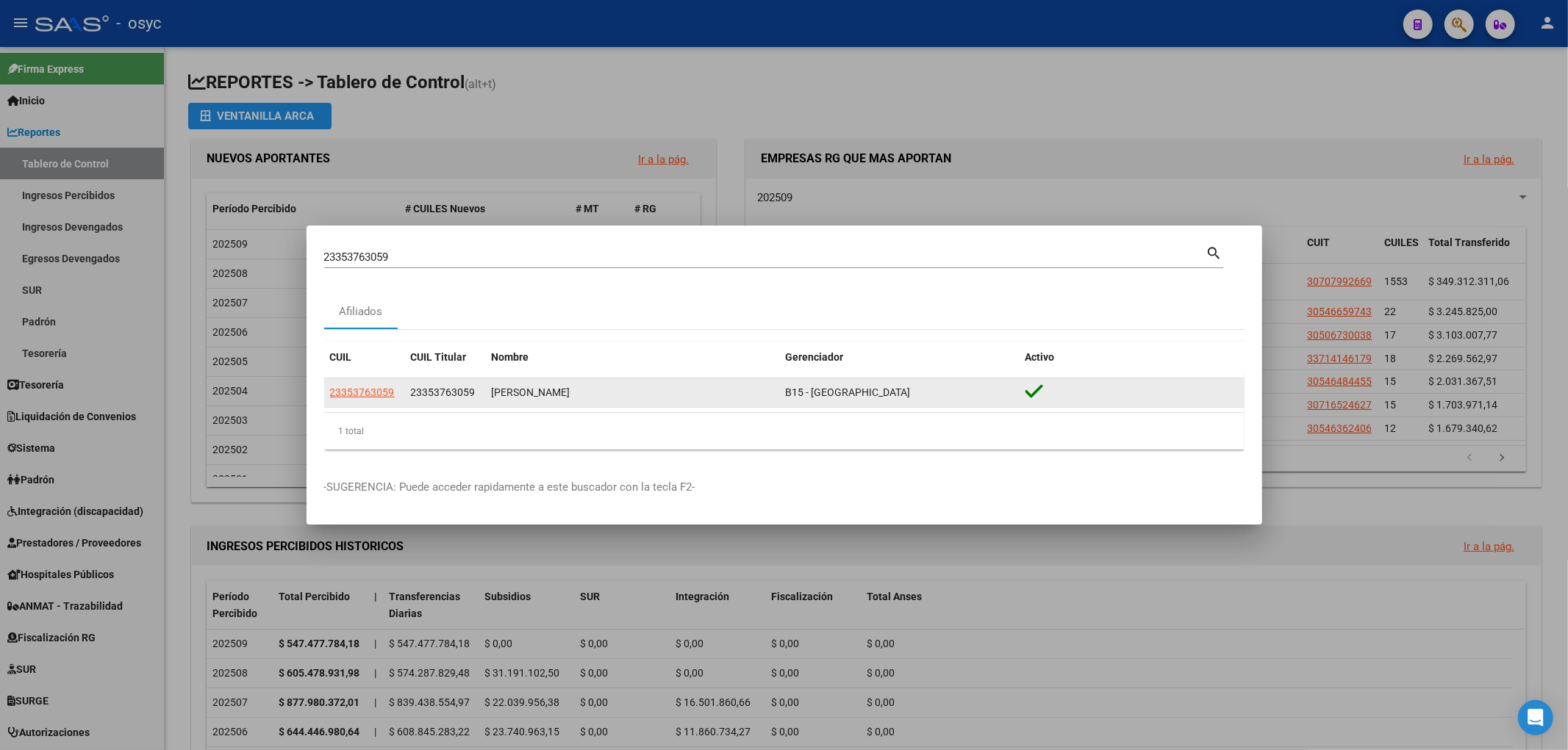
drag, startPoint x: 485, startPoint y: 391, endPoint x: 603, endPoint y: 391, distance: 118.0
click at [603, 391] on datatable-body-cell "DIAZ JULIO ALBERTO" at bounding box center [633, 392] width 294 height 29
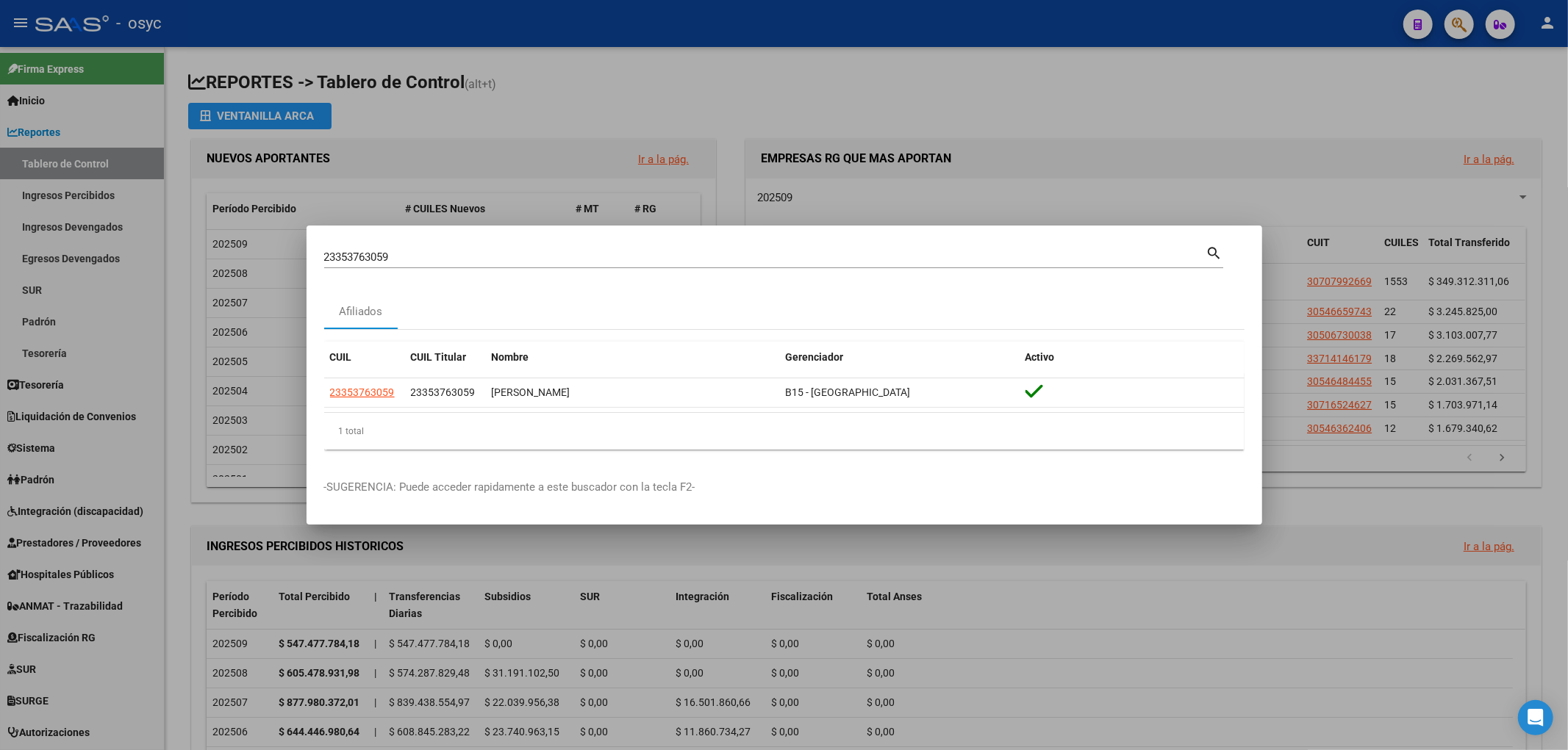
copy div "DIAZ JULIO ALBERTO"
drag, startPoint x: 495, startPoint y: 260, endPoint x: 0, endPoint y: 260, distance: 495.0
click at [55, 265] on div "23353763059 Buscar (apellido, dni, cuil, nro traspaso, cuit, obra social) searc…" at bounding box center [784, 375] width 1568 height 750
